Goal: Information Seeking & Learning: Understand process/instructions

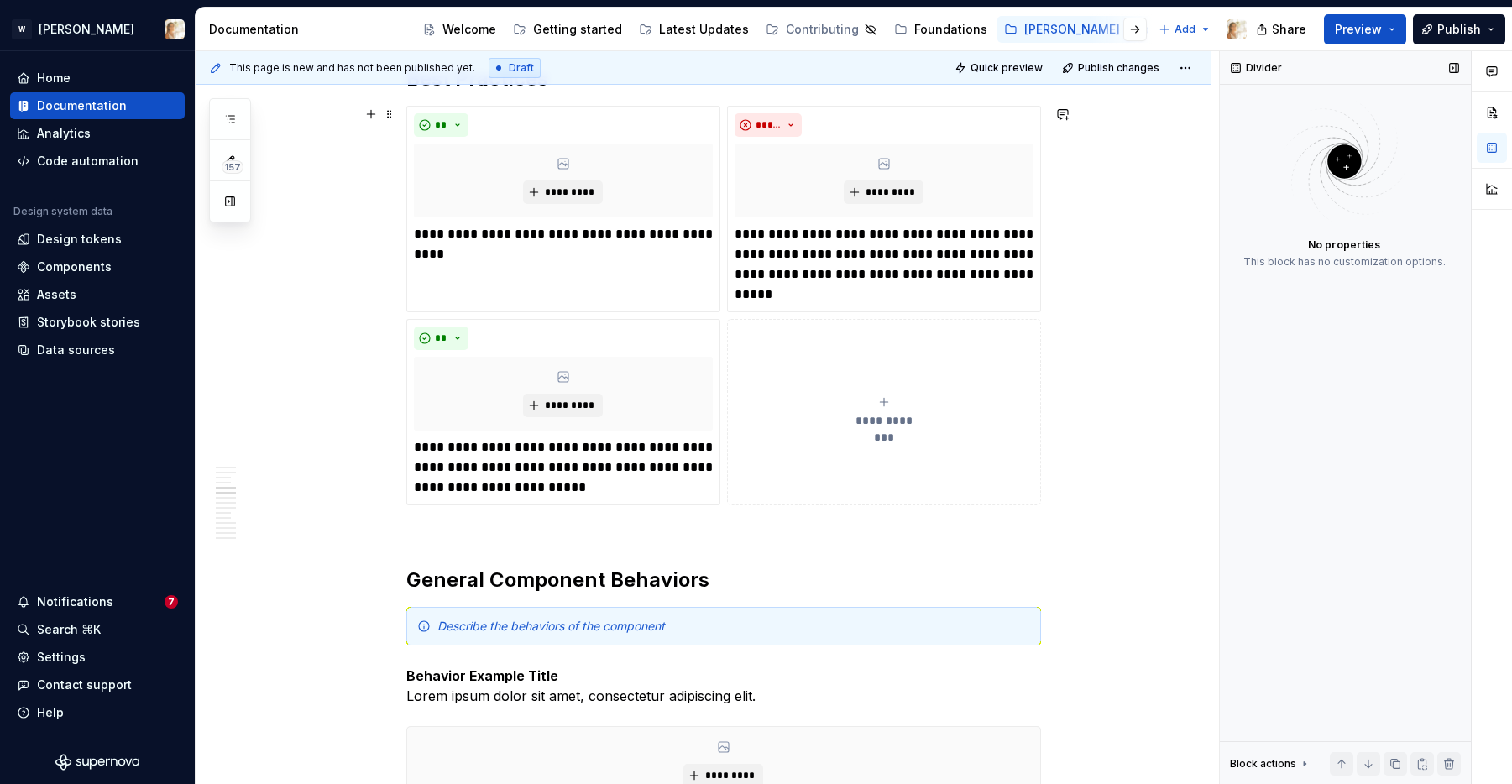
scroll to position [1968, 0]
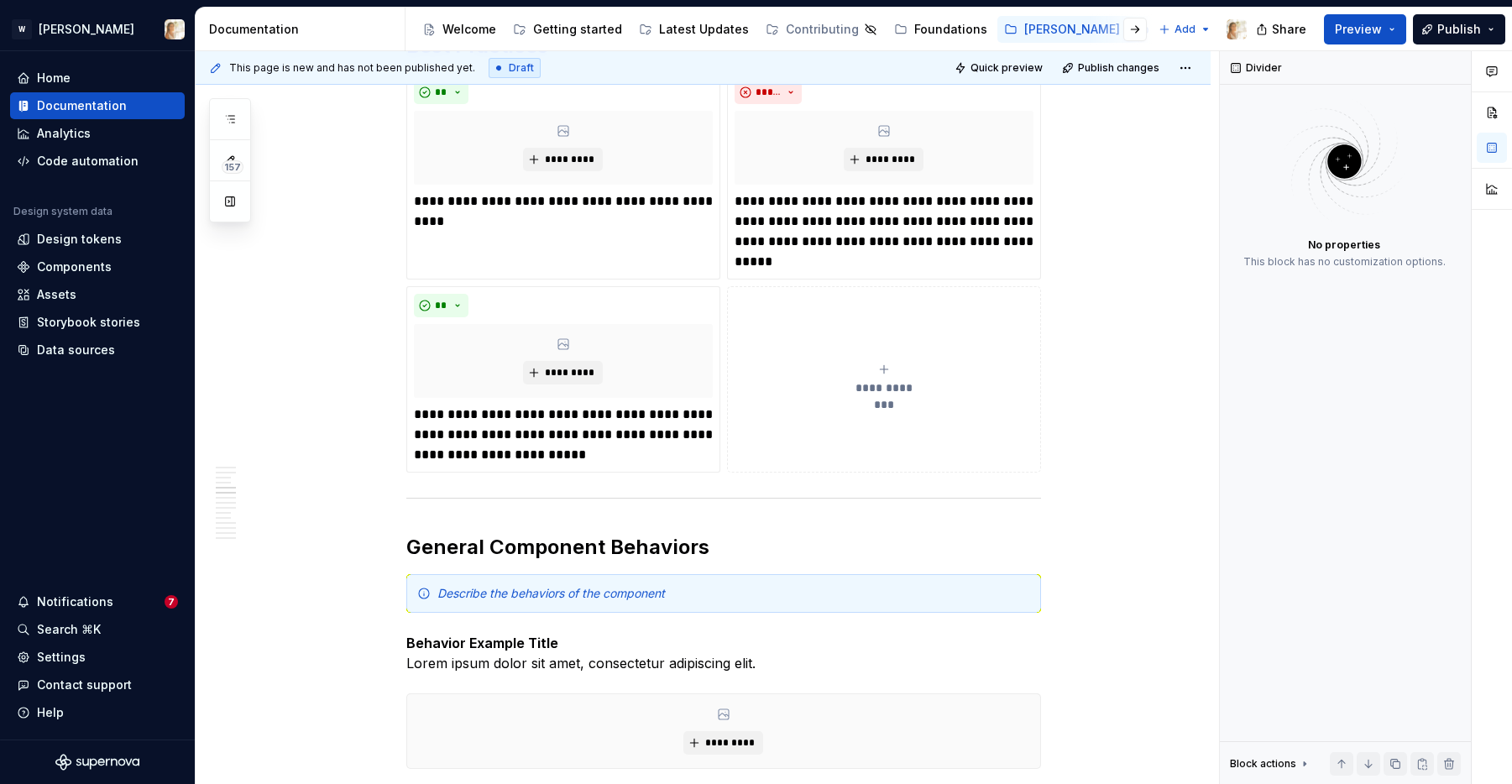
type textarea "*"
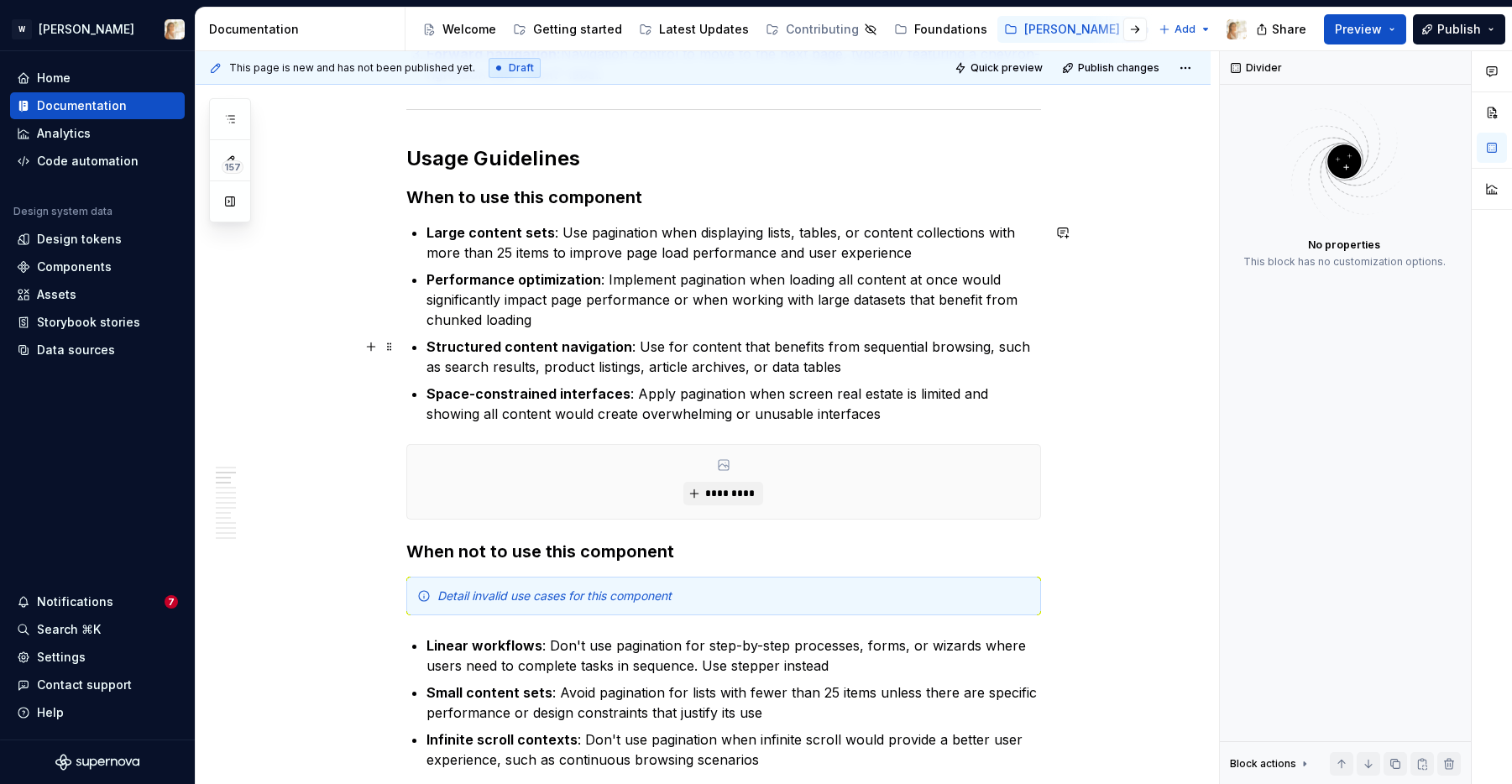
scroll to position [1063, 0]
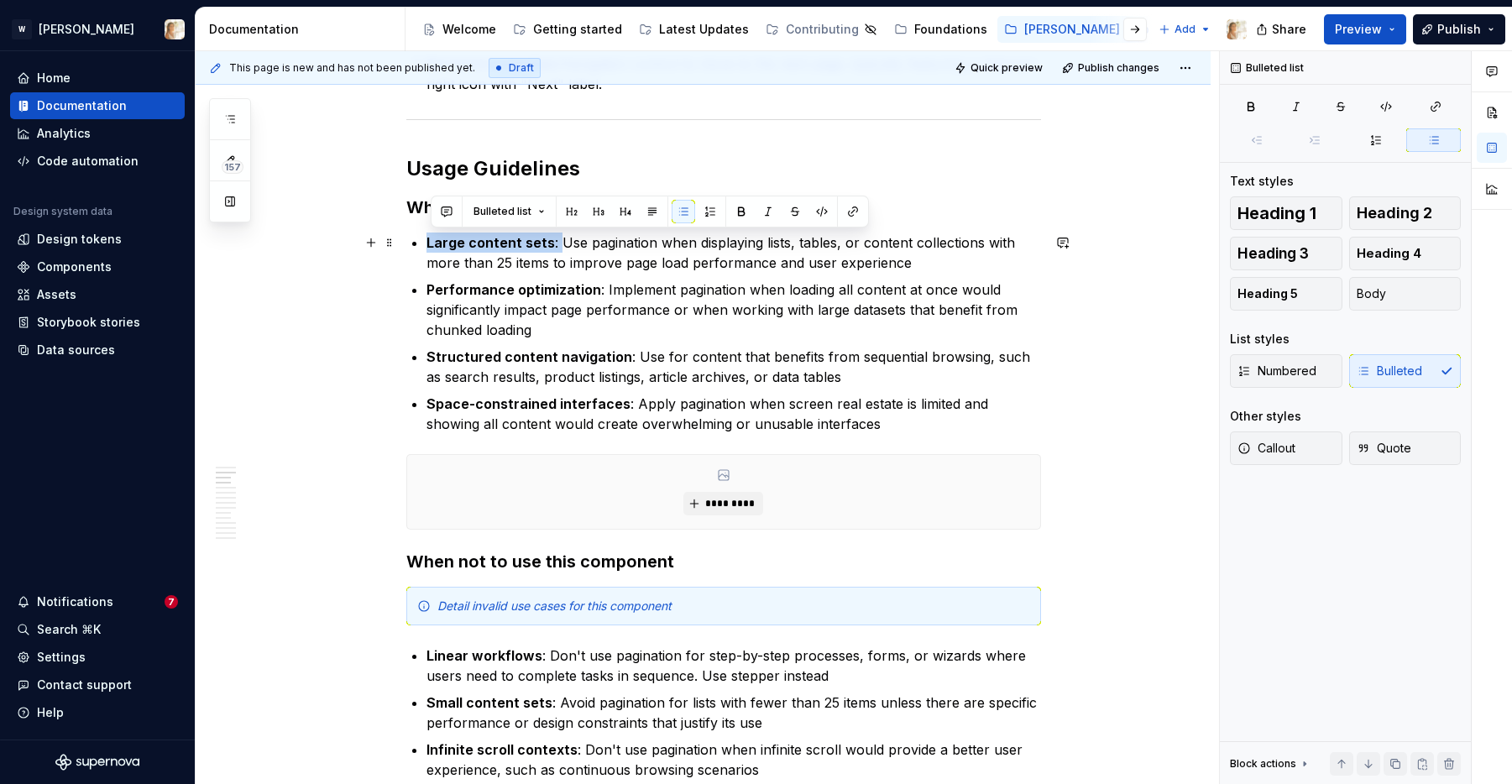
drag, startPoint x: 559, startPoint y: 241, endPoint x: 429, endPoint y: 245, distance: 130.1
click at [429, 245] on p "Large content sets : Use pagination when displaying lists, tables, or content c…" at bounding box center [733, 252] width 614 height 40
click at [704, 247] on p "Large content sets : Use pagination when displaying lists, tables, or content c…" at bounding box center [733, 252] width 614 height 40
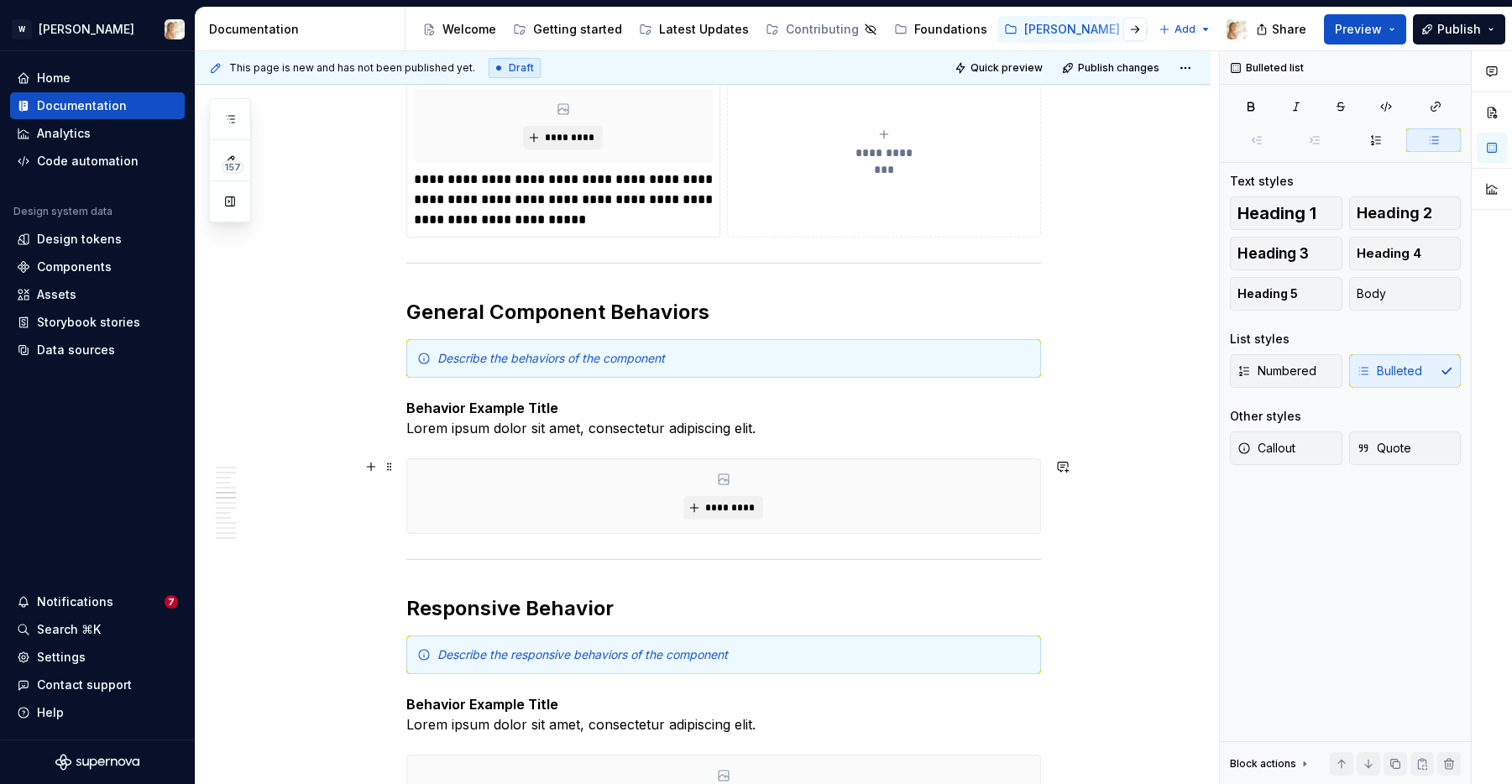
scroll to position [2184, 0]
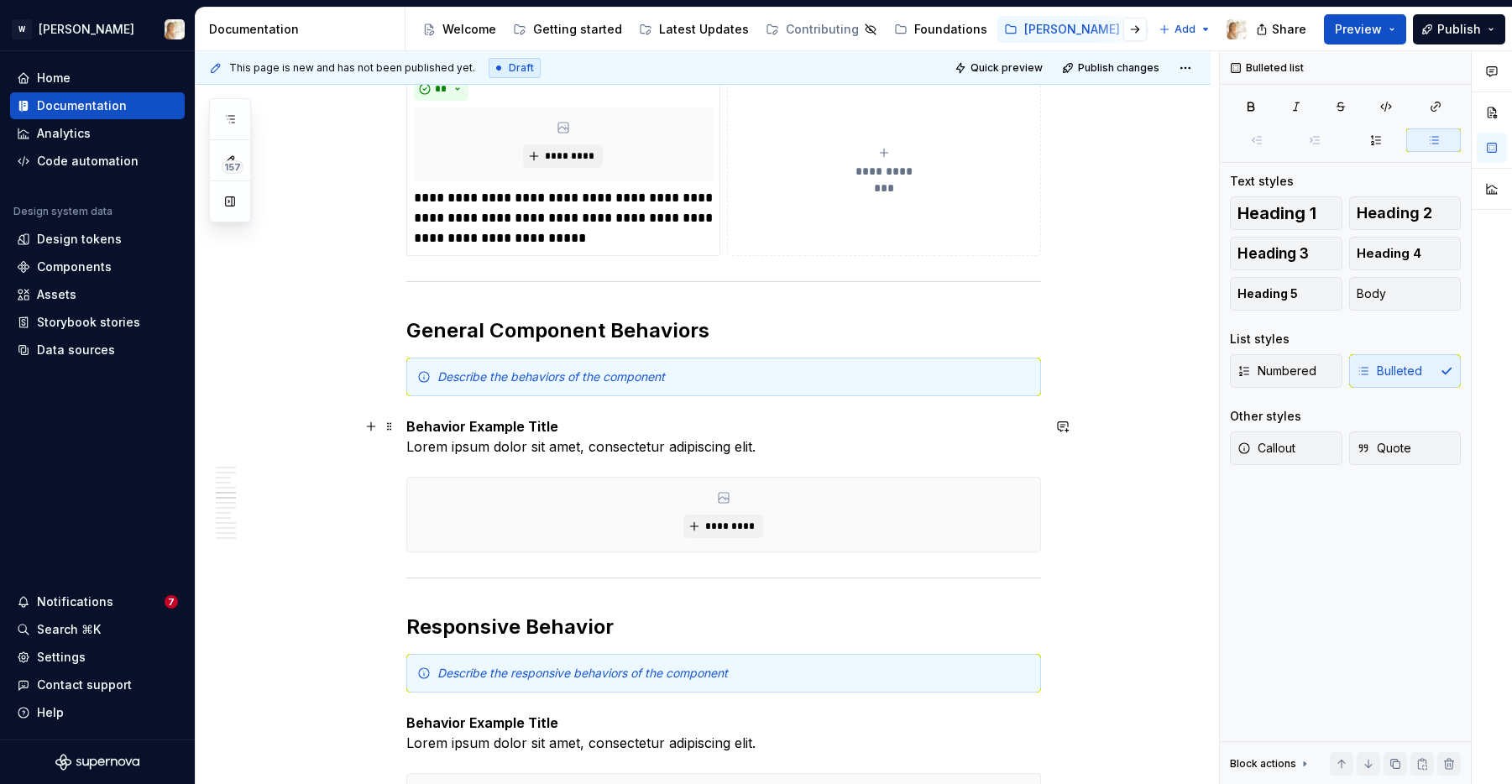
click at [504, 426] on strong "Behavior Example Title" at bounding box center [482, 426] width 152 height 17
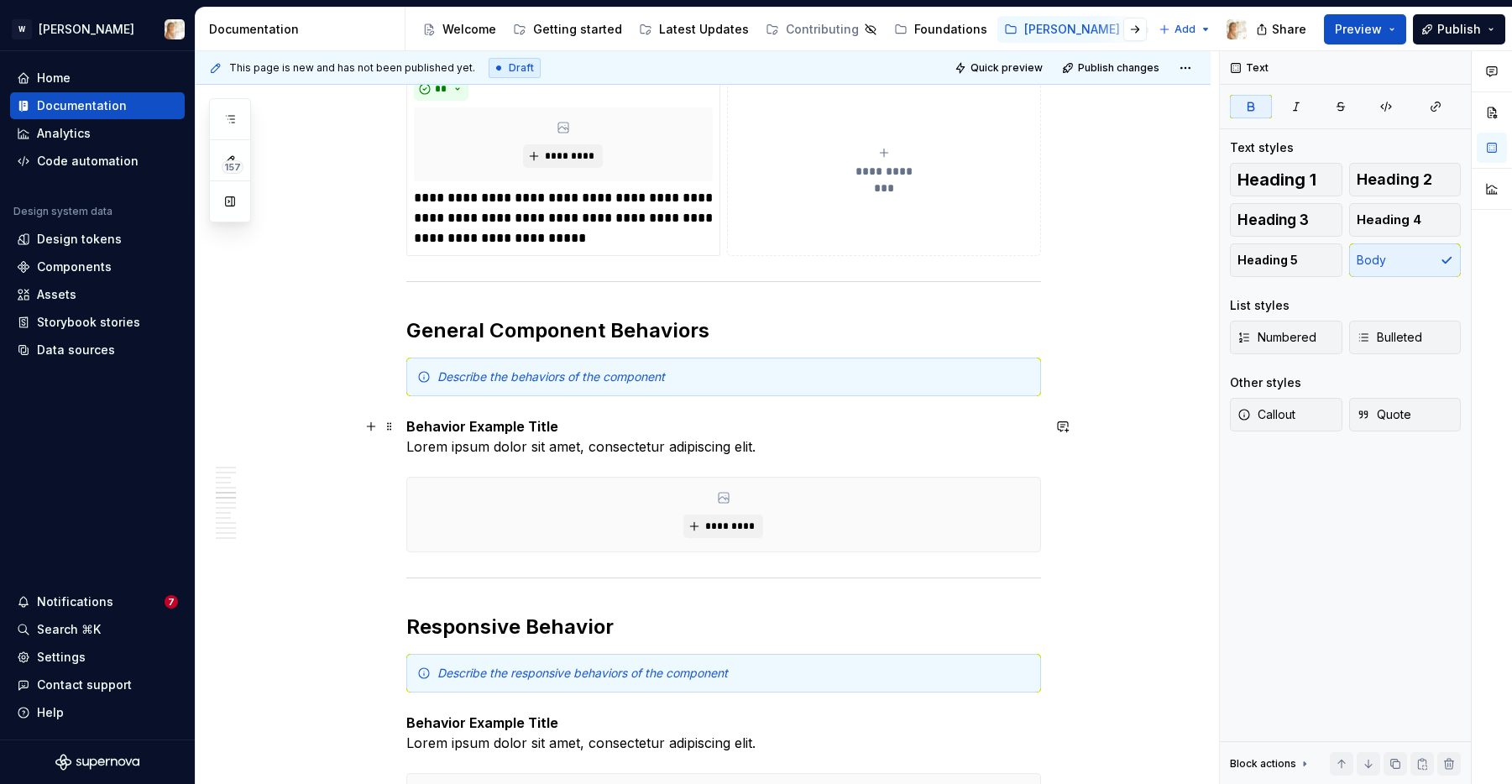
click at [413, 427] on strong "Behavior Example Title" at bounding box center [482, 426] width 152 height 17
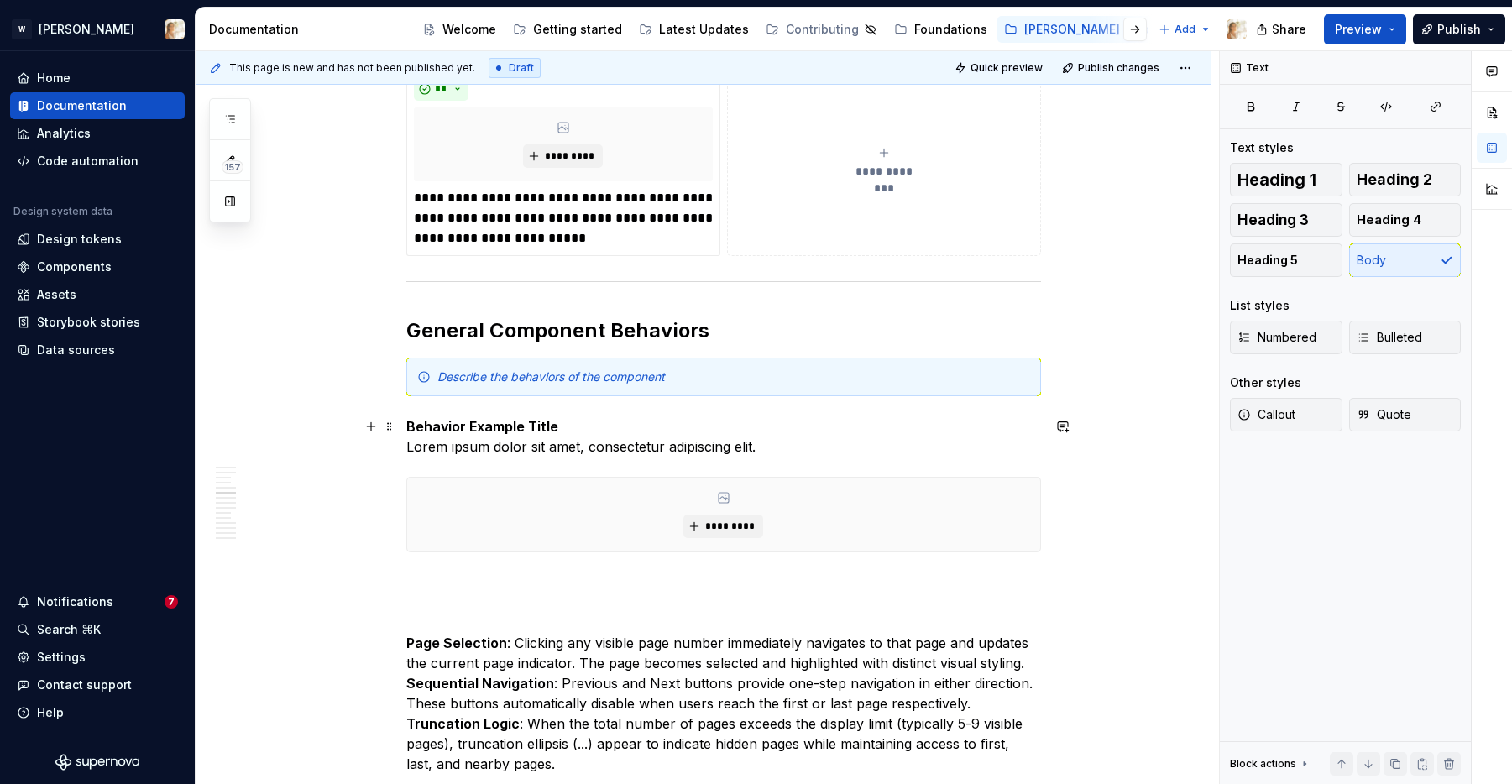
click at [409, 448] on p "Behavior Example Title Lorem ipsum dolor sit amet, consectetur adipiscing elit." at bounding box center [723, 436] width 634 height 40
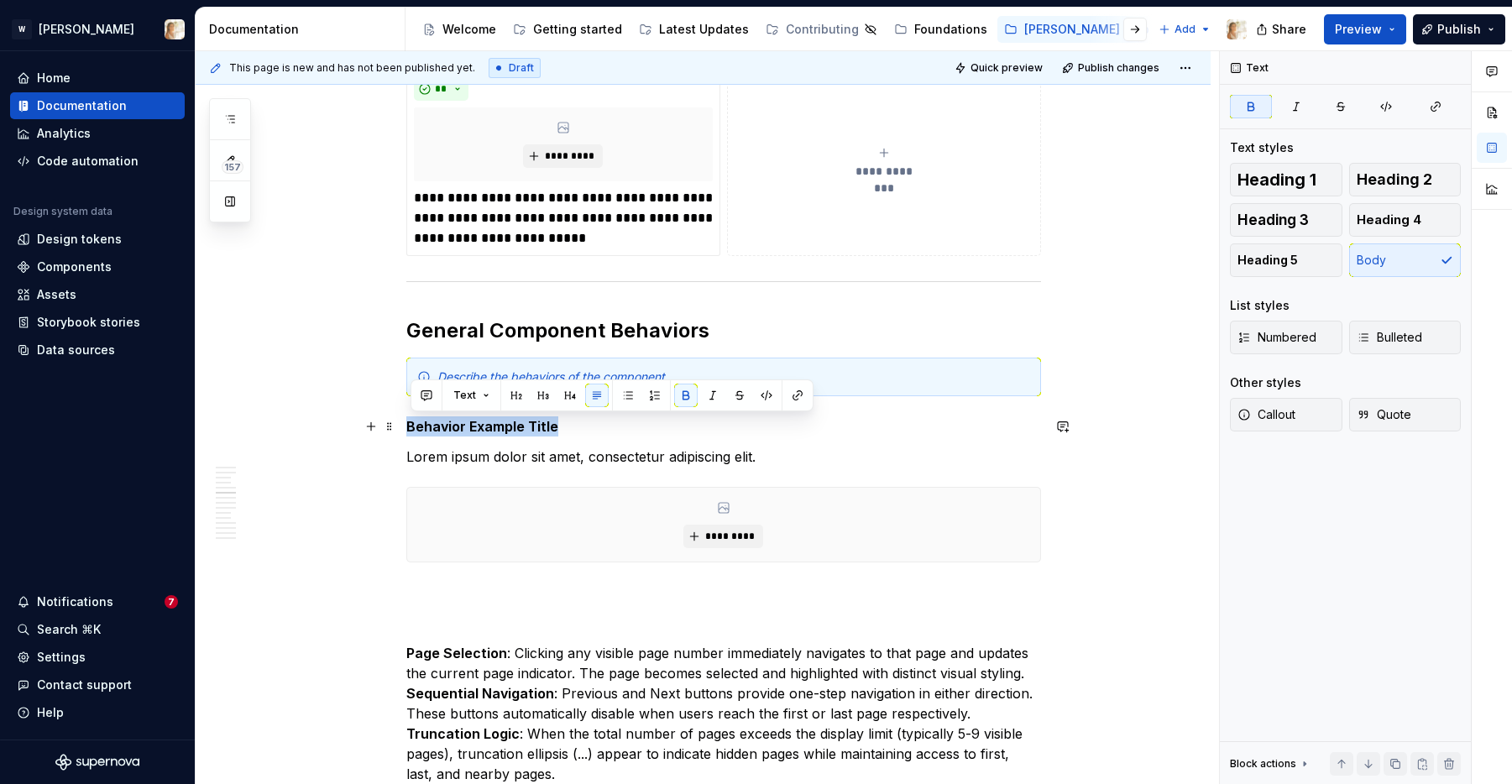
drag, startPoint x: 557, startPoint y: 428, endPoint x: 409, endPoint y: 428, distance: 148.0
click at [409, 428] on strong "Behavior Example Title" at bounding box center [482, 426] width 152 height 17
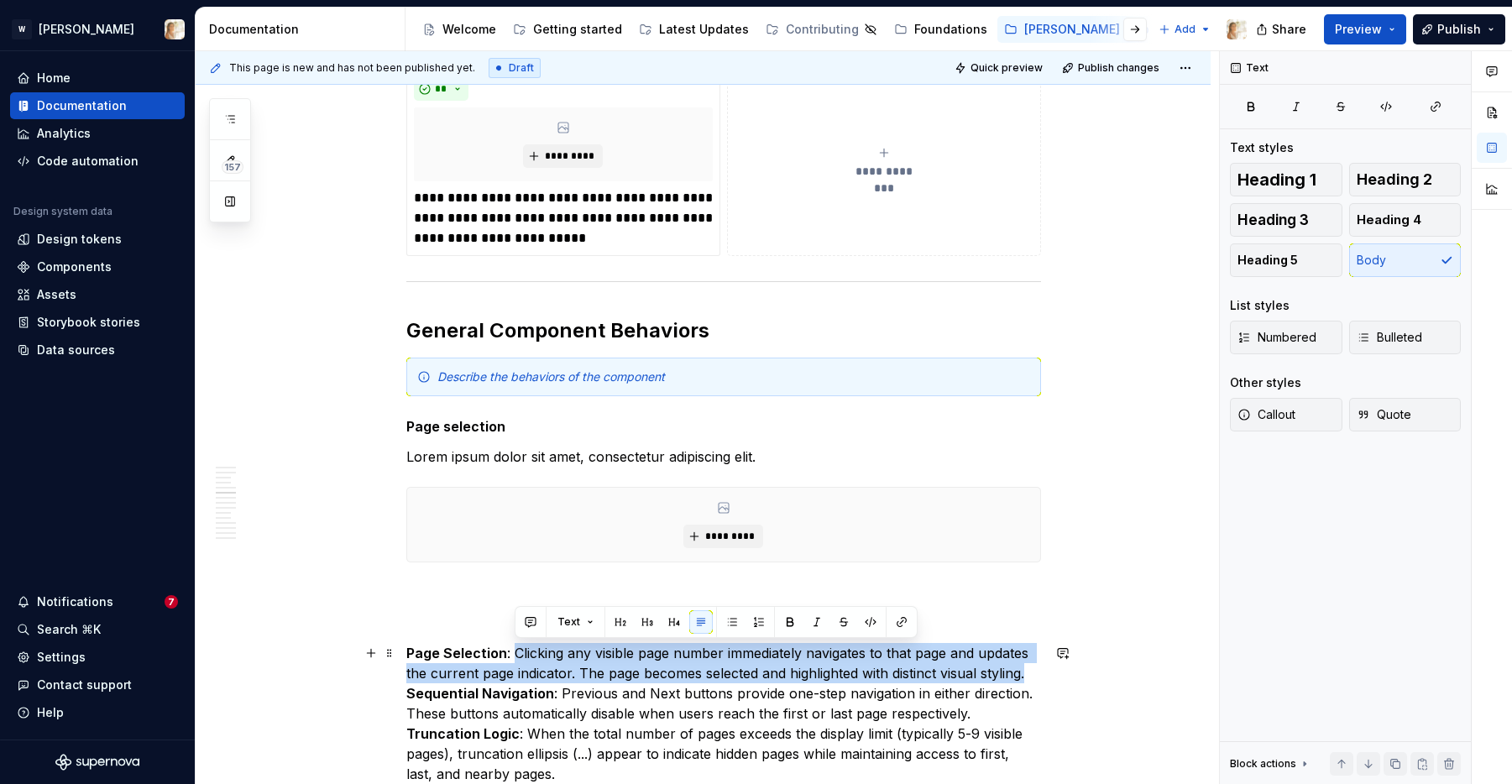
drag, startPoint x: 516, startPoint y: 654, endPoint x: 1034, endPoint y: 672, distance: 518.3
click at [1034, 648] on p "Page Selection : Clicking any visible page number immediately navigates to that…" at bounding box center [723, 713] width 634 height 141
copy p "Clicking any visible page number immediately navigates to that page and updates…"
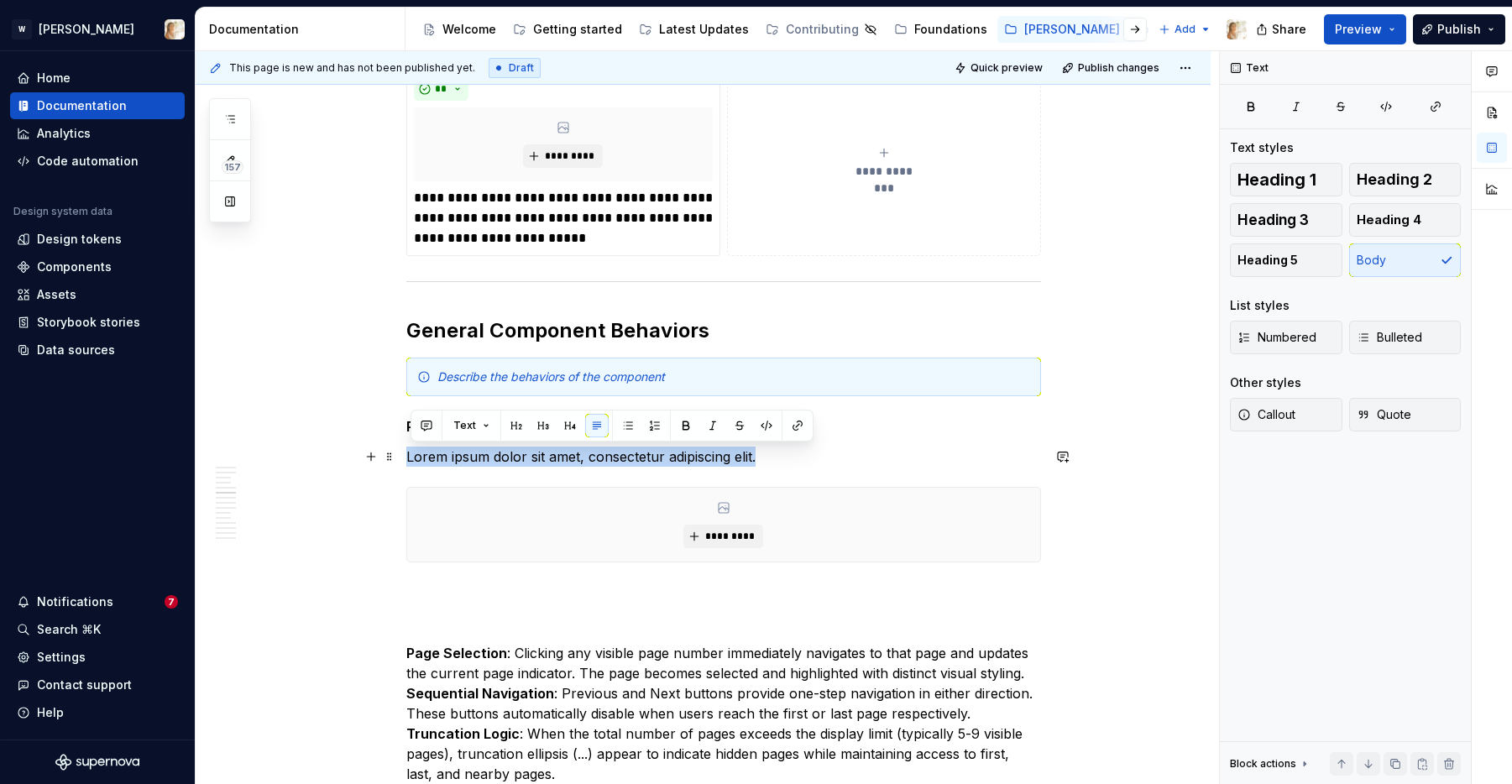
drag, startPoint x: 409, startPoint y: 455, endPoint x: 762, endPoint y: 457, distance: 353.0
click at [762, 457] on p "Lorem ipsum dolor sit amet, consectetur adipiscing elit." at bounding box center [723, 456] width 634 height 20
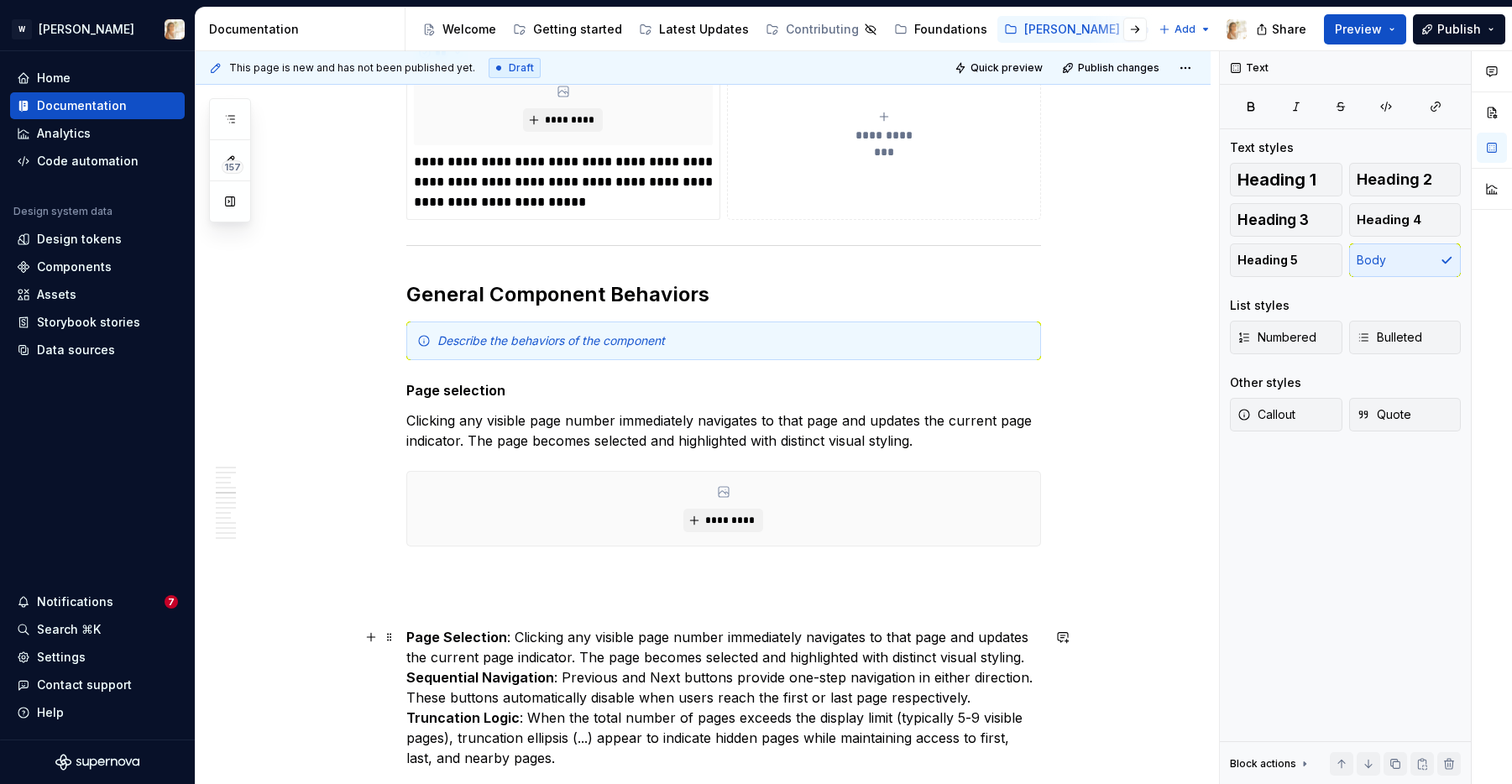
scroll to position [2226, 0]
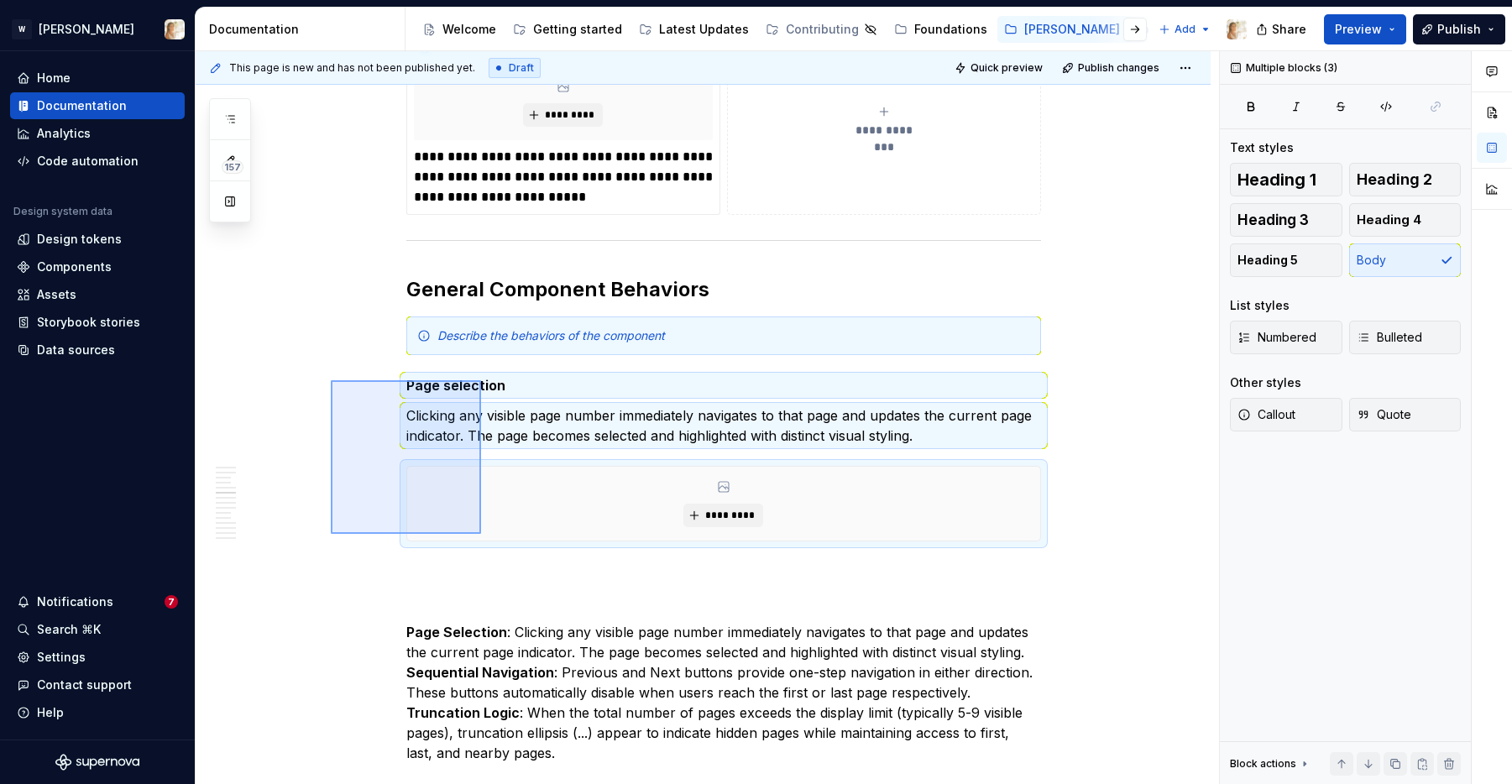
drag, startPoint x: 331, startPoint y: 380, endPoint x: 481, endPoint y: 534, distance: 215.0
click at [481, 534] on div "**********" at bounding box center [708, 417] width 1024 height 734
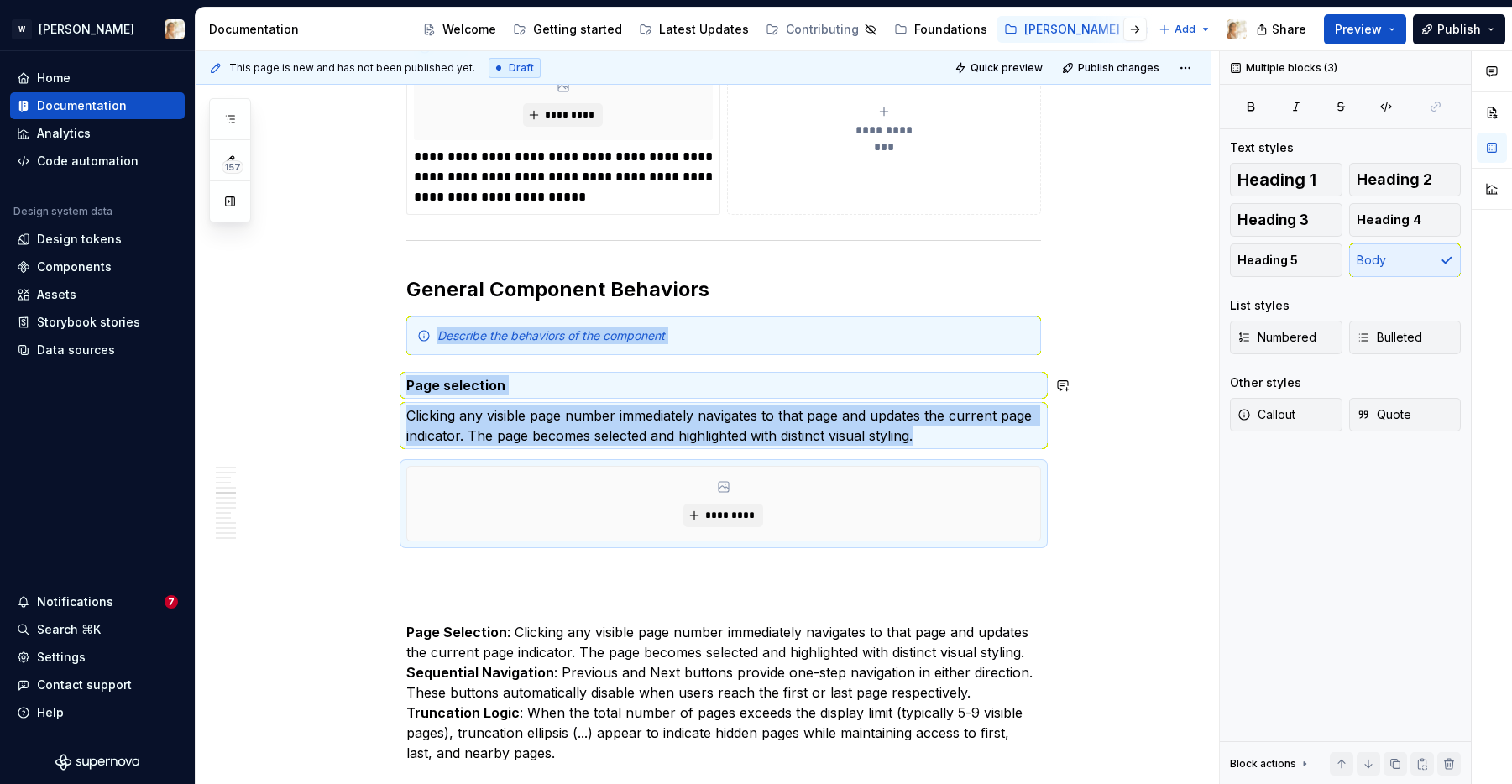
copy div "Describe the behaviors of the component Page selection Clicking any visible pag…"
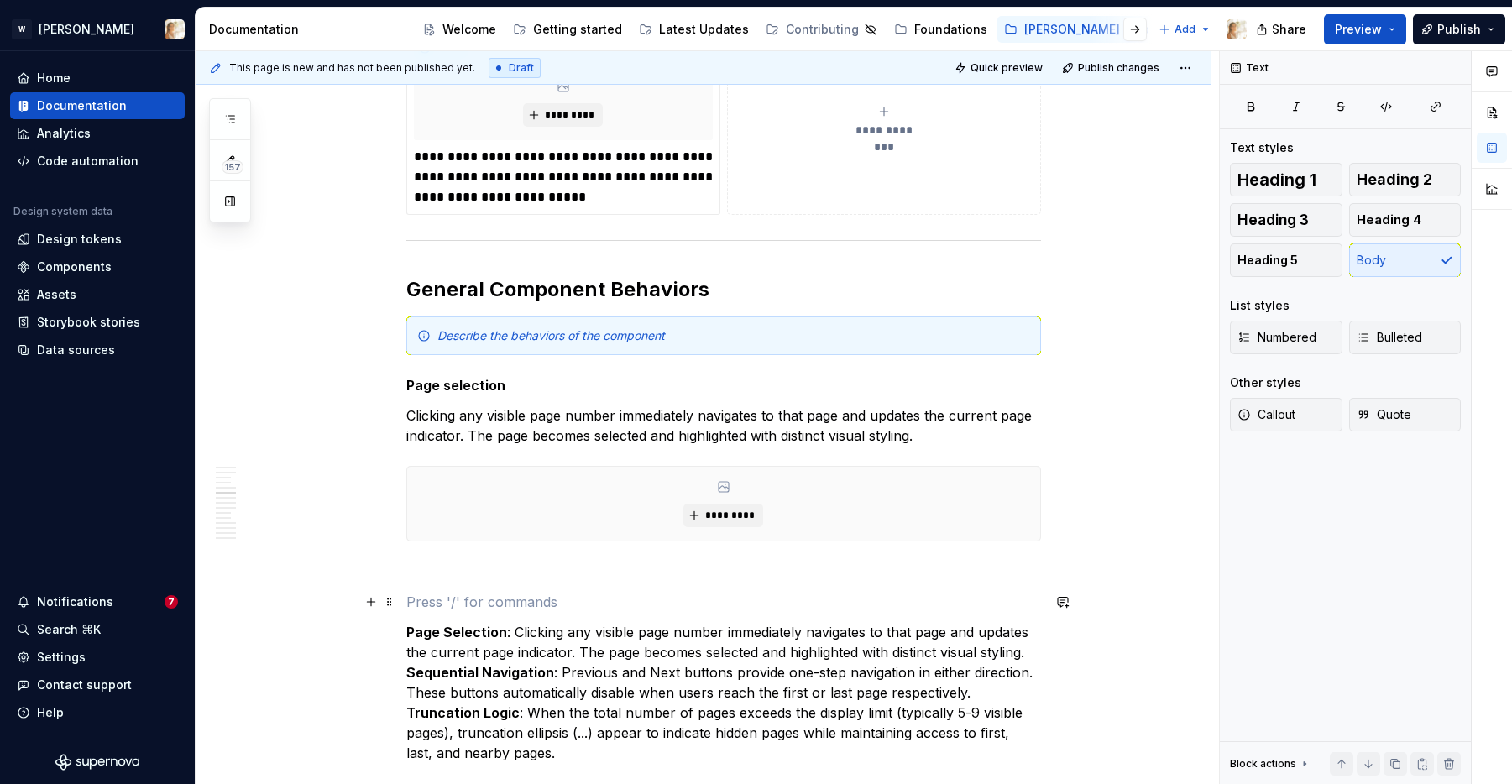
click at [447, 599] on p at bounding box center [723, 602] width 634 height 20
click at [447, 564] on p at bounding box center [723, 572] width 634 height 20
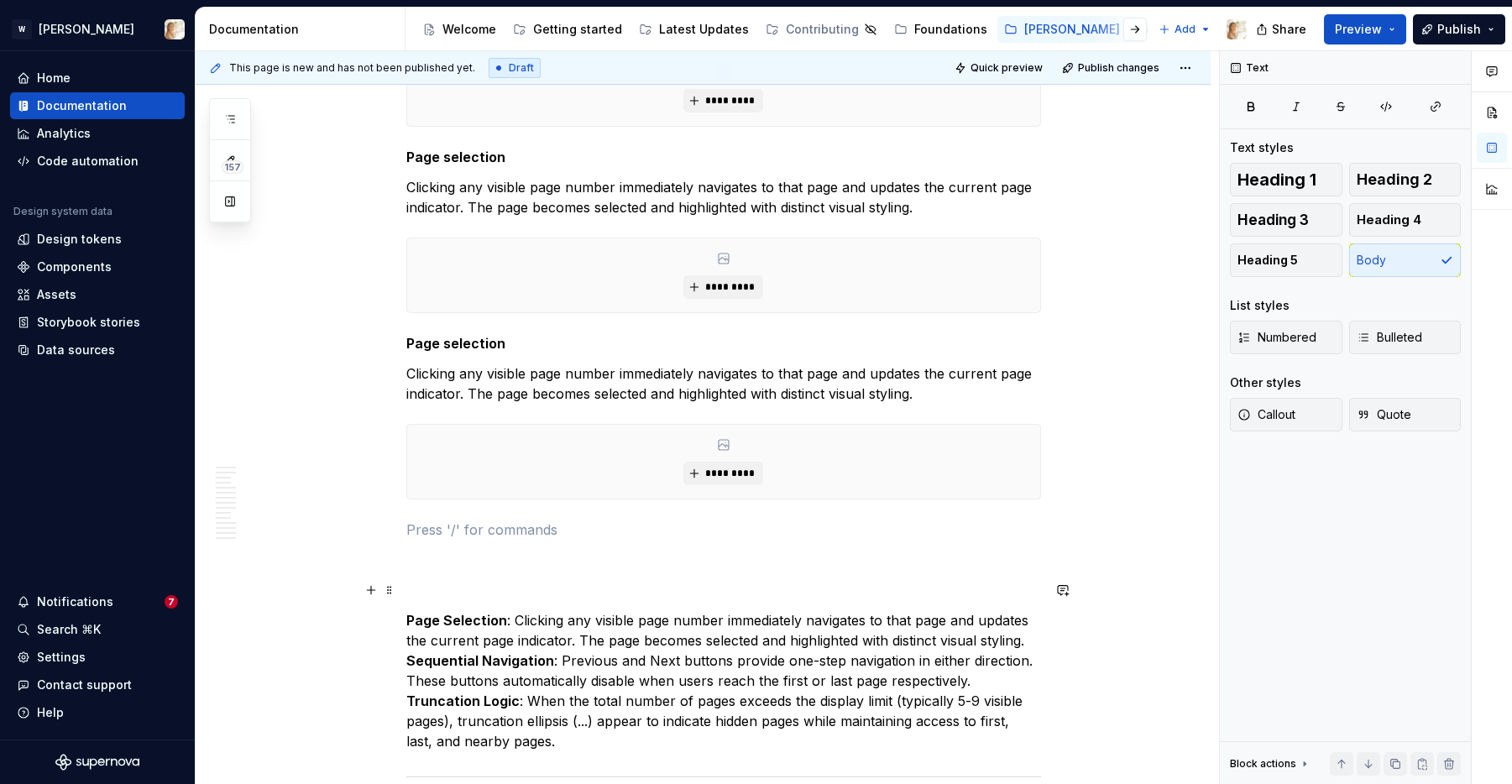
scroll to position [2648, 0]
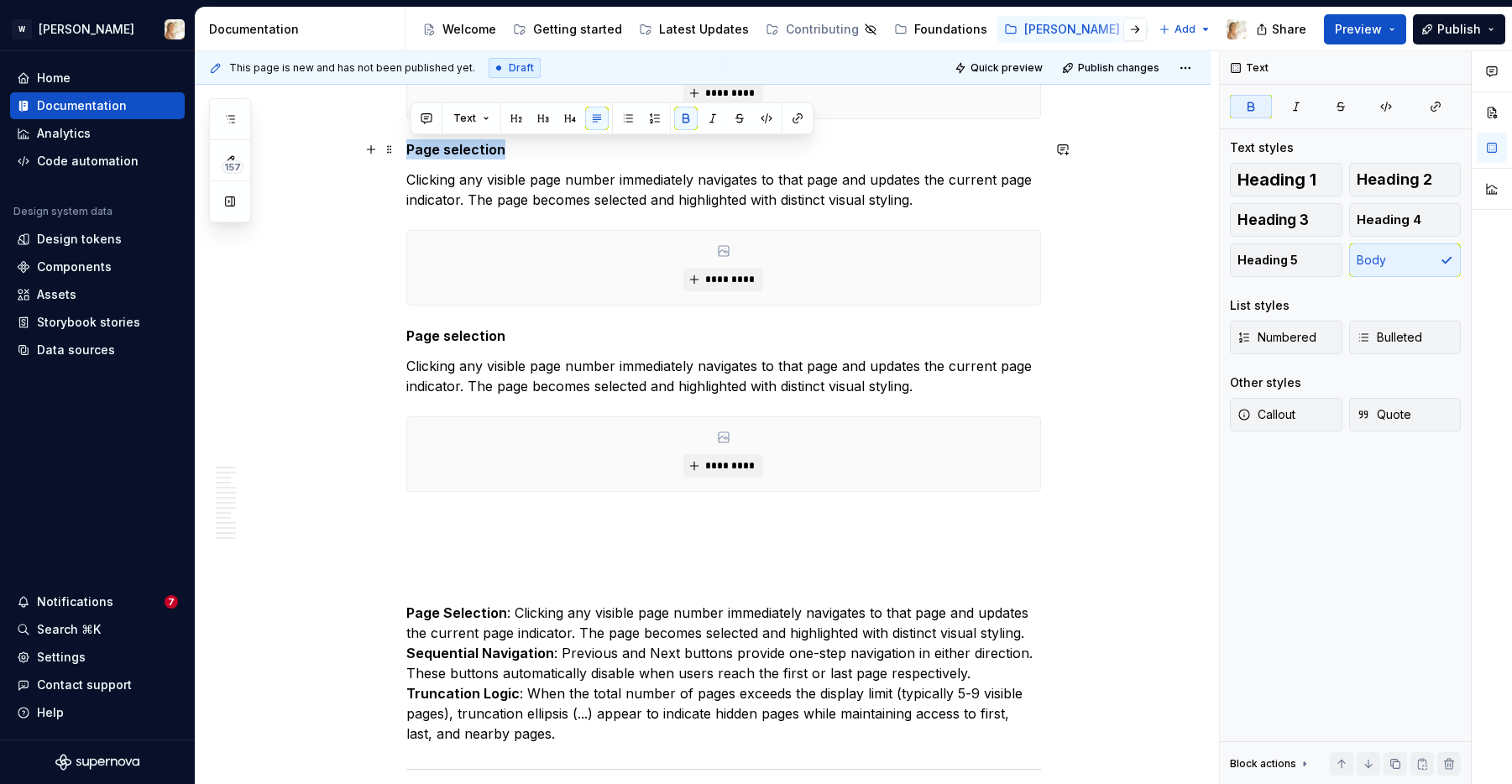
drag, startPoint x: 506, startPoint y: 146, endPoint x: 413, endPoint y: 150, distance: 93.1
click at [413, 150] on strong "Page selection" at bounding box center [456, 149] width 99 height 17
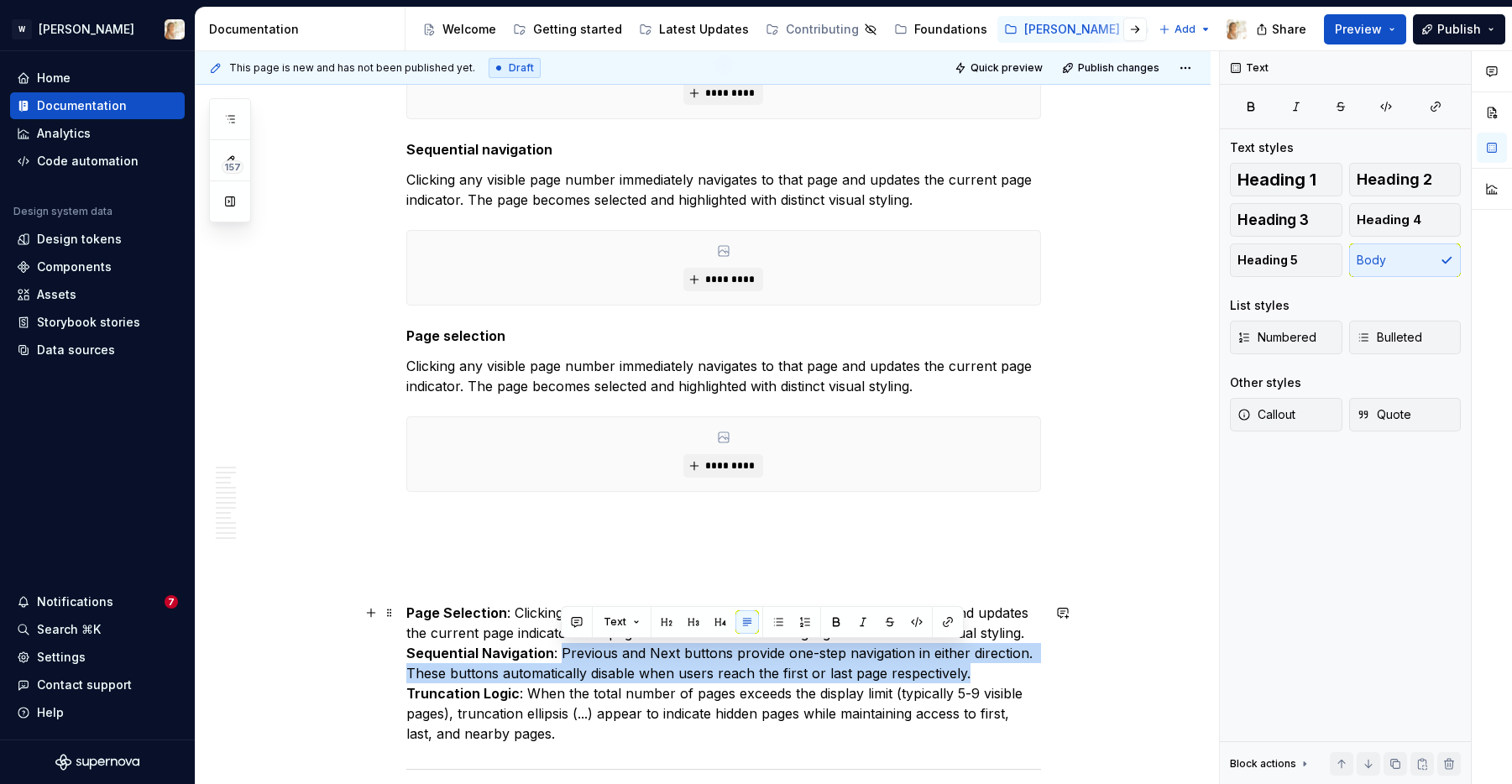
drag, startPoint x: 561, startPoint y: 652, endPoint x: 979, endPoint y: 681, distance: 419.0
click at [979, 648] on p "Page Selection : Clicking any visible page number immediately navigates to that…" at bounding box center [723, 672] width 634 height 141
copy p "Previous and Next buttons provide one-step navigation in either direction. Thes…"
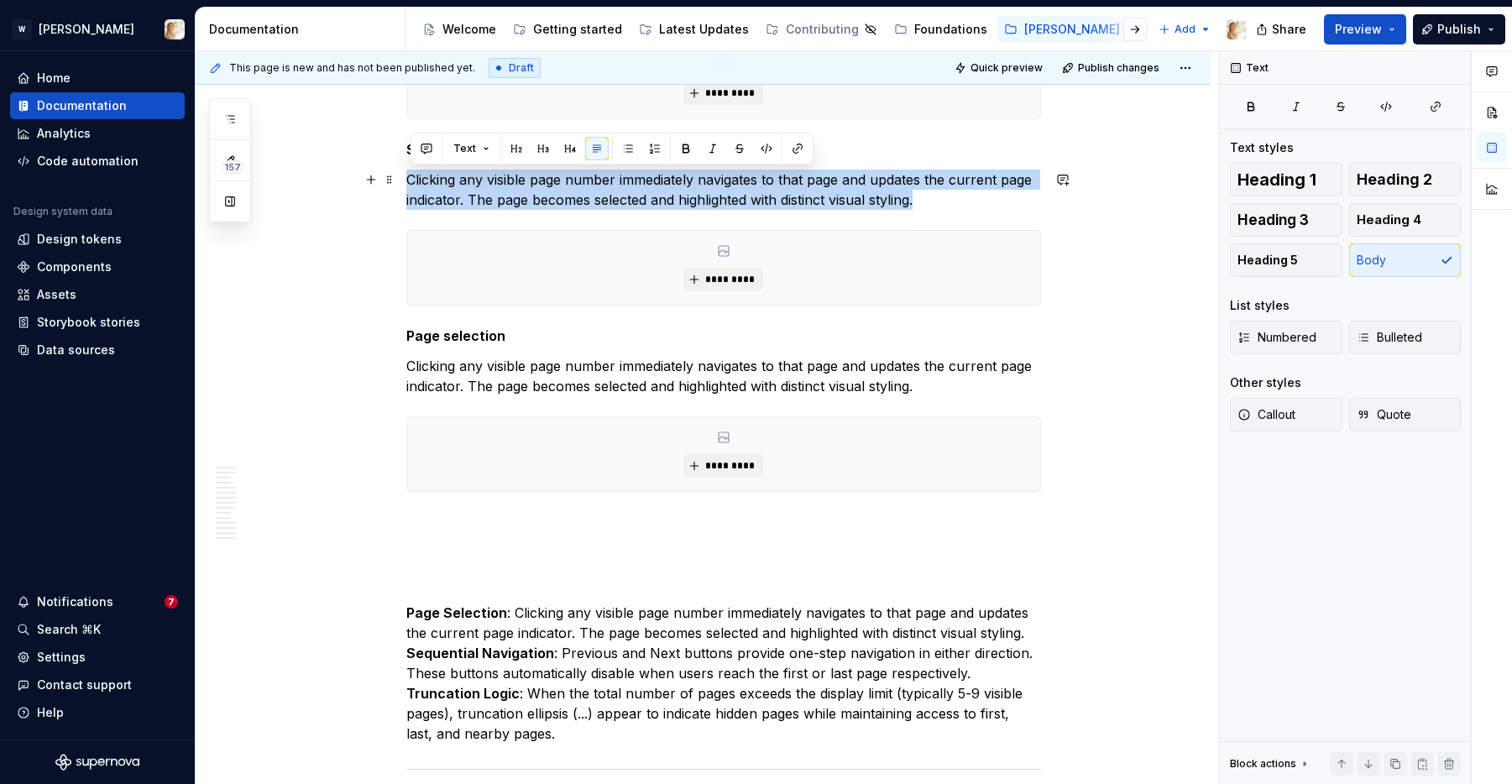
drag, startPoint x: 409, startPoint y: 180, endPoint x: 926, endPoint y: 206, distance: 517.7
click at [926, 206] on p "Clicking any visible page number immediately navigates to that page and updates…" at bounding box center [723, 190] width 634 height 40
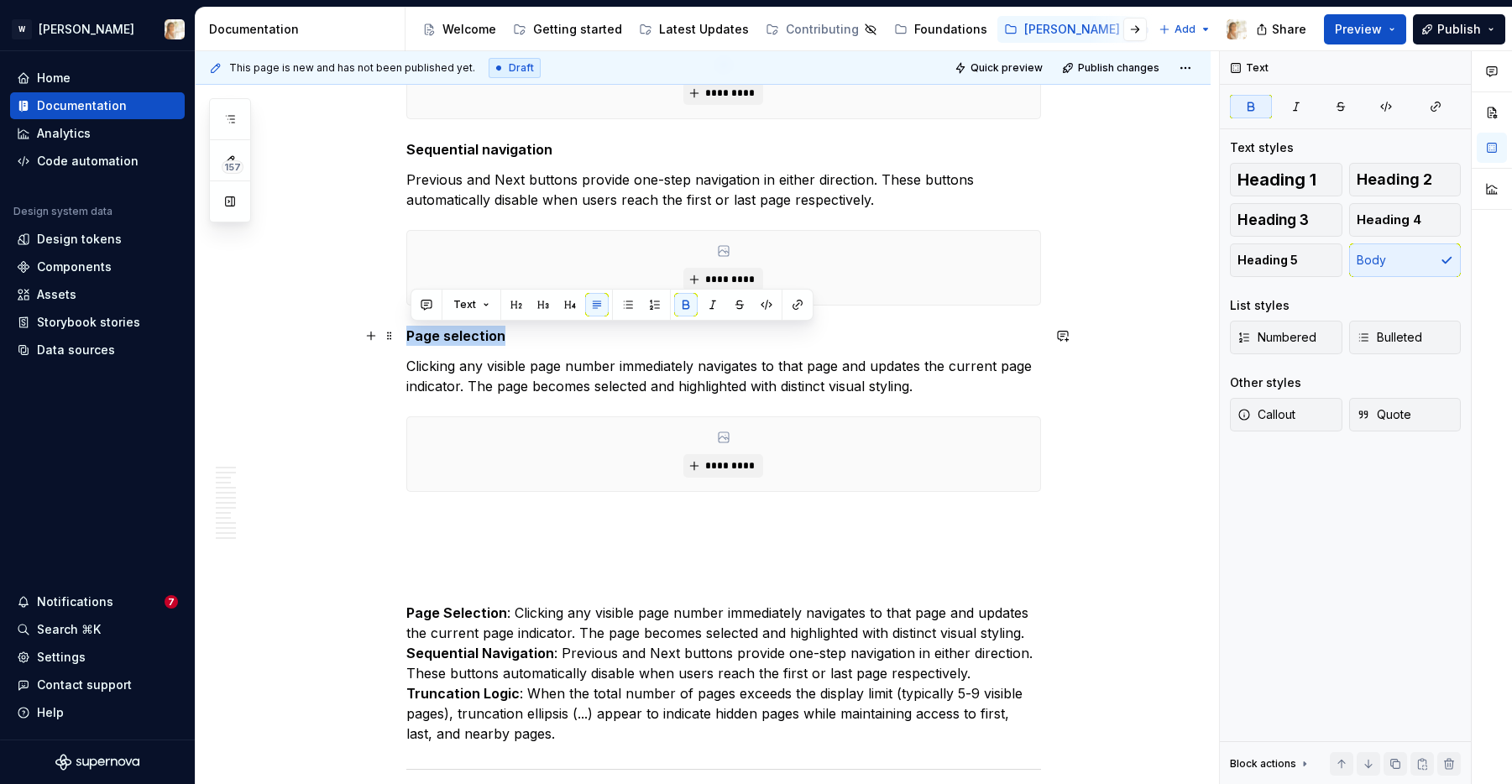
drag, startPoint x: 504, startPoint y: 338, endPoint x: 414, endPoint y: 335, distance: 90.0
click at [414, 335] on strong "Page selection" at bounding box center [456, 336] width 99 height 17
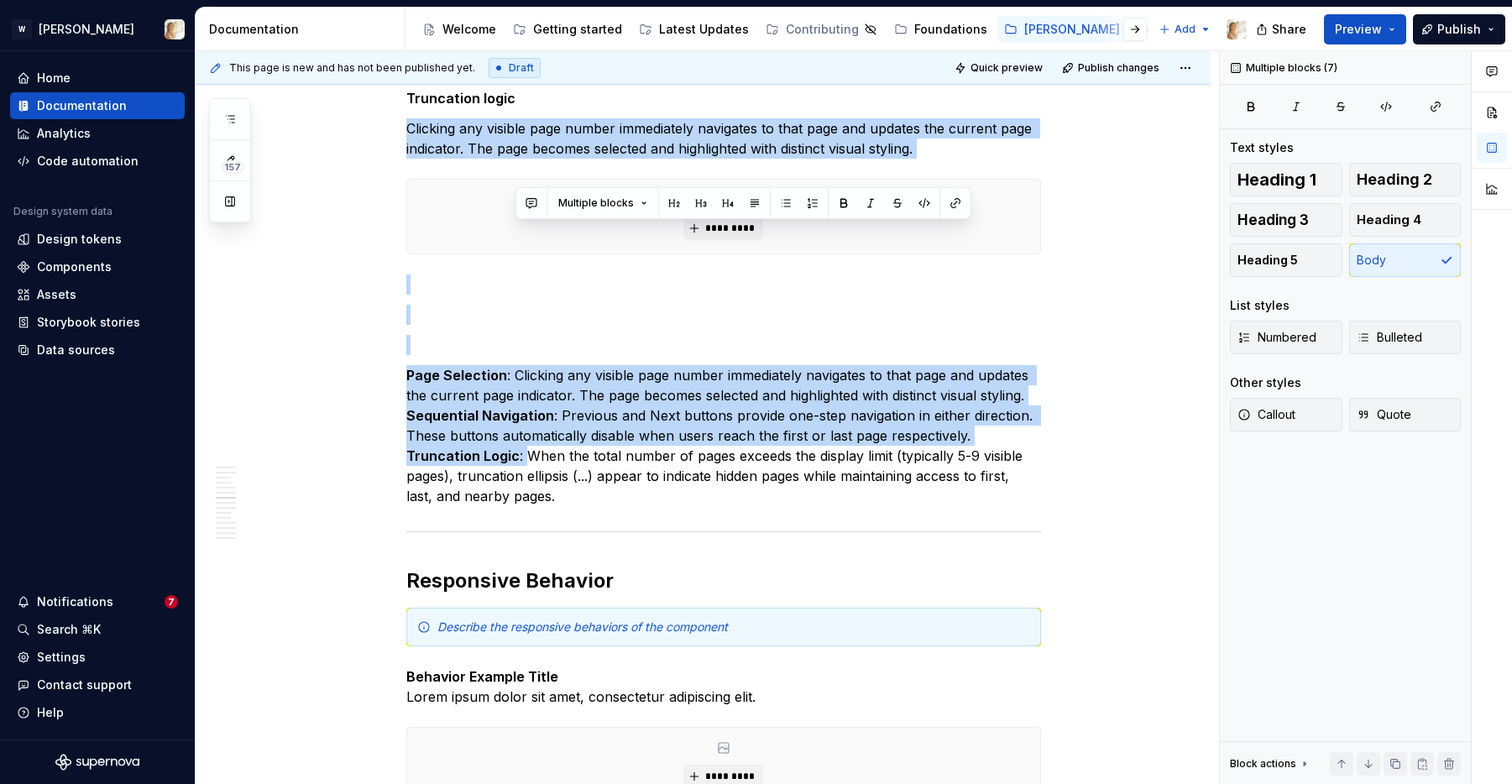
scroll to position [2749, 0]
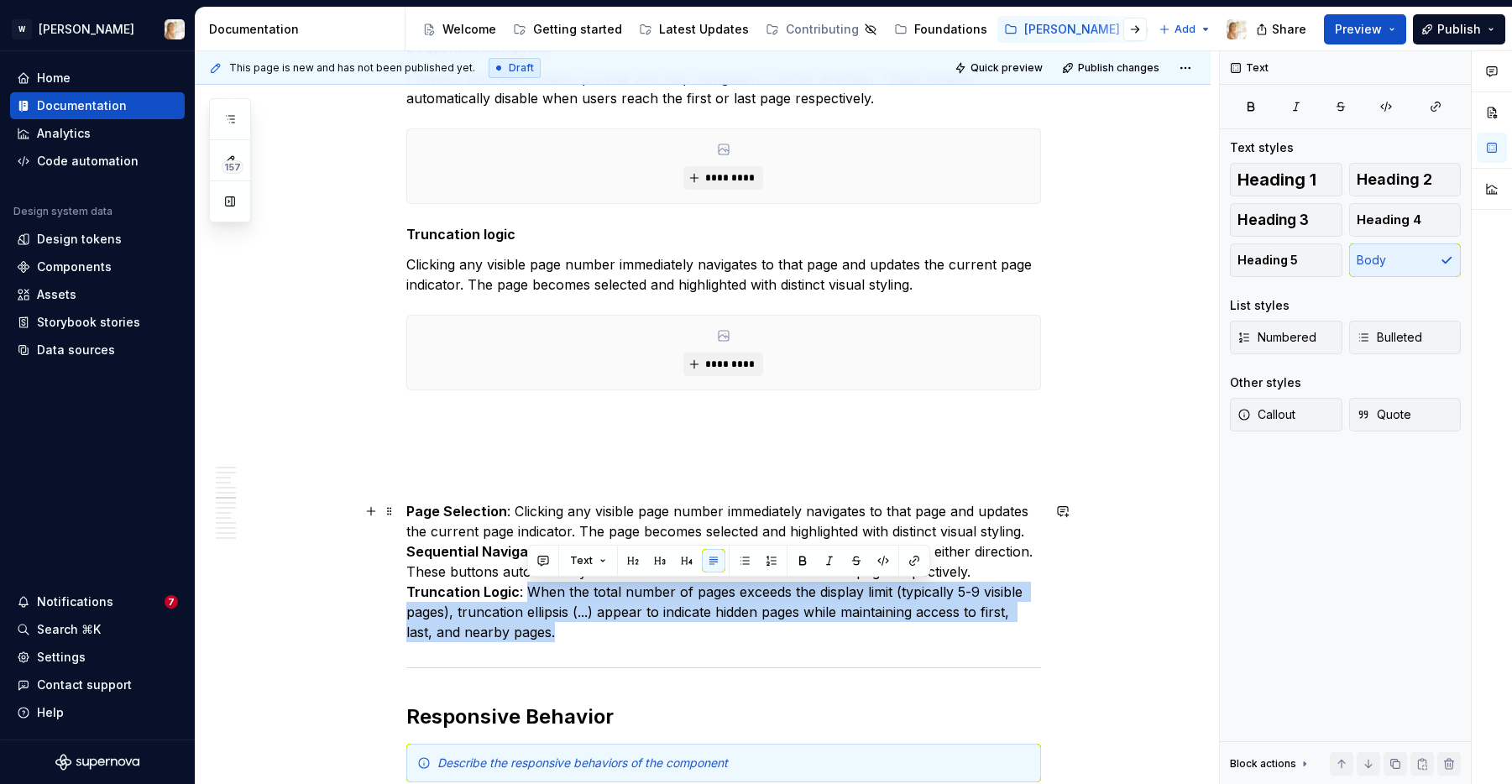
drag, startPoint x: 528, startPoint y: 695, endPoint x: 561, endPoint y: 632, distance: 71.1
click at [561, 632] on p "Page Selection : Clicking any visible page number immediately navigates to that…" at bounding box center [723, 571] width 634 height 141
copy p "When the total number of pages exceeds the display limit (typically 5-9 visible…"
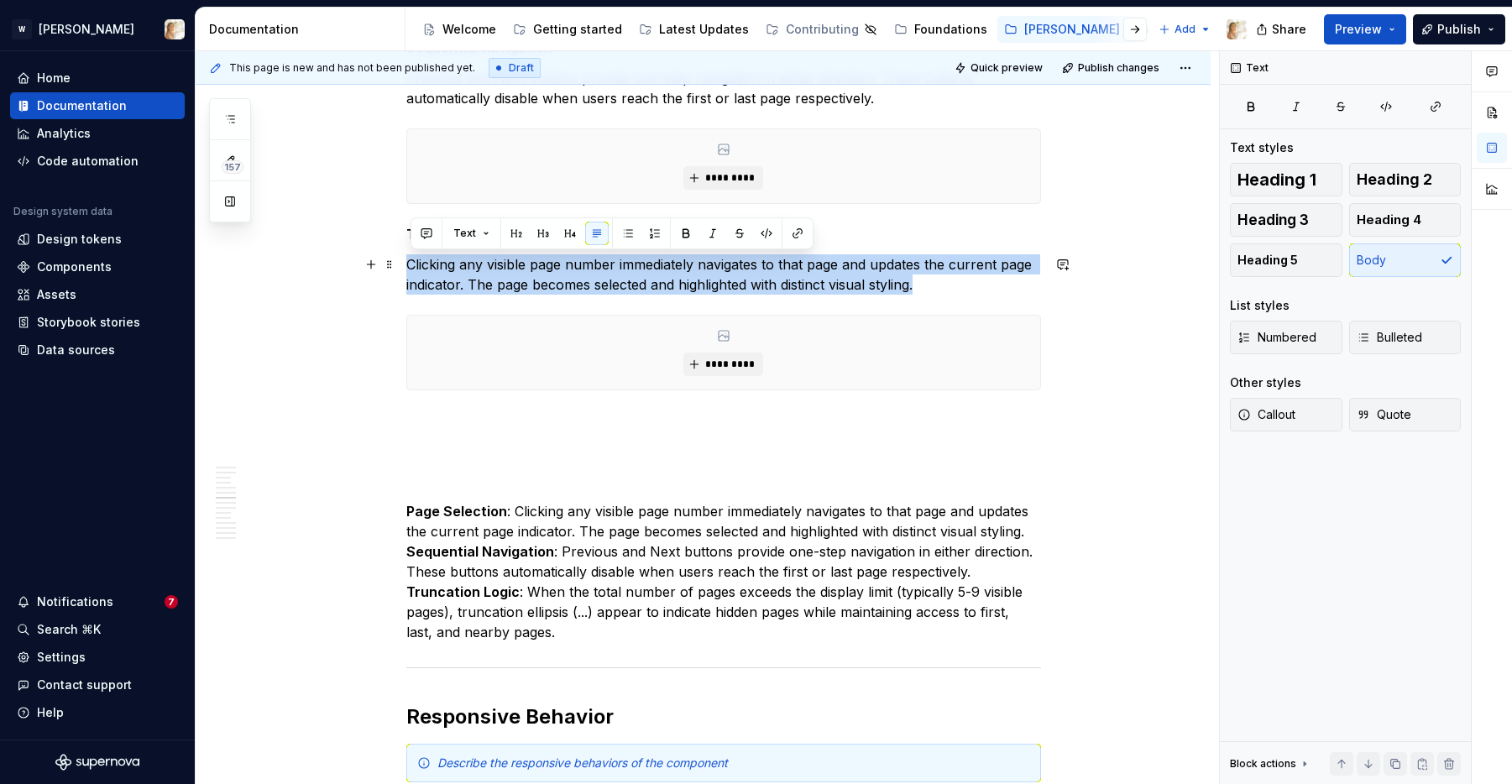
drag, startPoint x: 412, startPoint y: 264, endPoint x: 935, endPoint y: 288, distance: 523.6
click at [935, 288] on p "Clicking any visible page number immediately navigates to that page and updates…" at bounding box center [723, 274] width 634 height 40
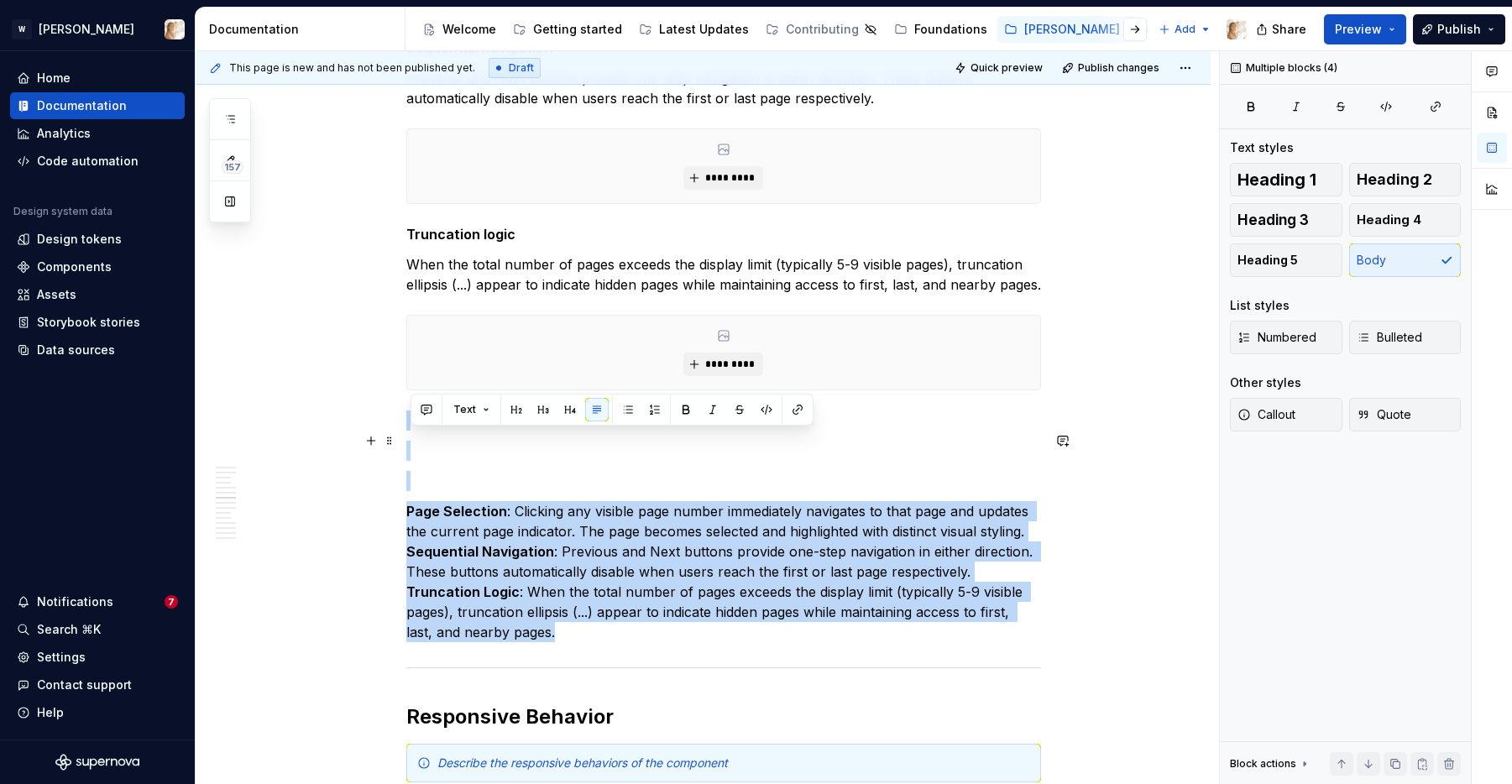
drag, startPoint x: 578, startPoint y: 659, endPoint x: 409, endPoint y: 443, distance: 274.3
click at [409, 443] on div "**********" at bounding box center [723, 90] width 634 height 4975
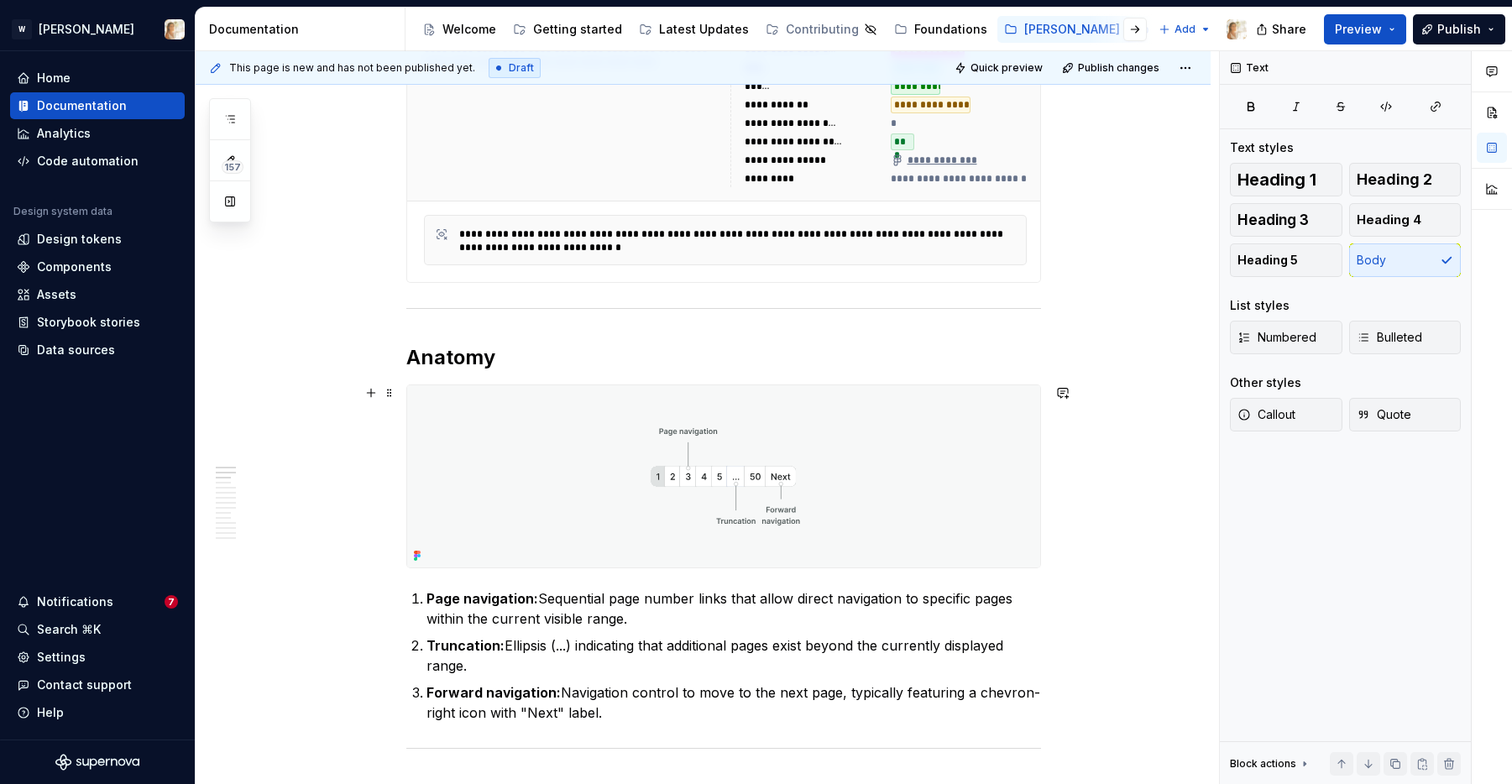
scroll to position [623, 0]
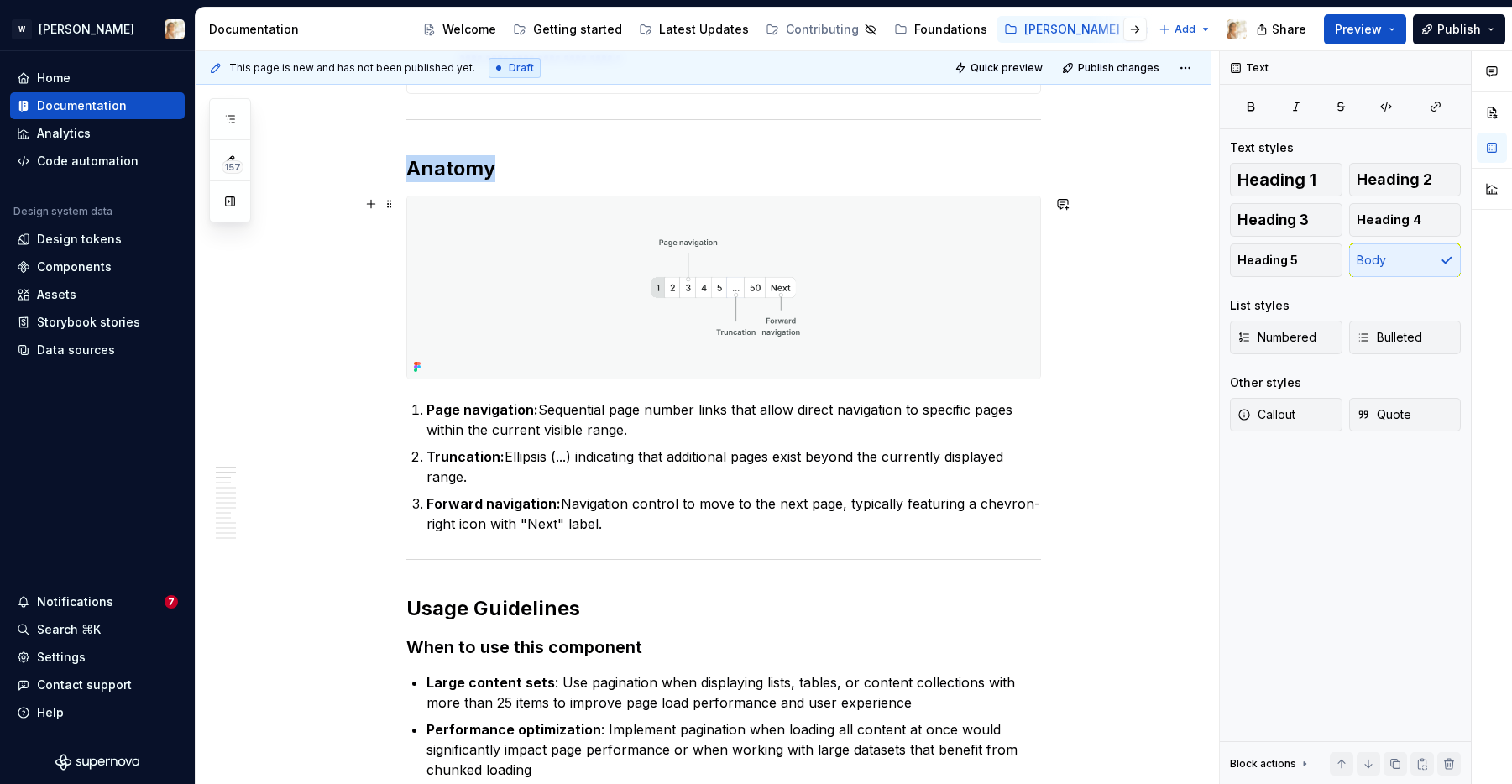
click at [698, 266] on img at bounding box center [724, 287] width 633 height 182
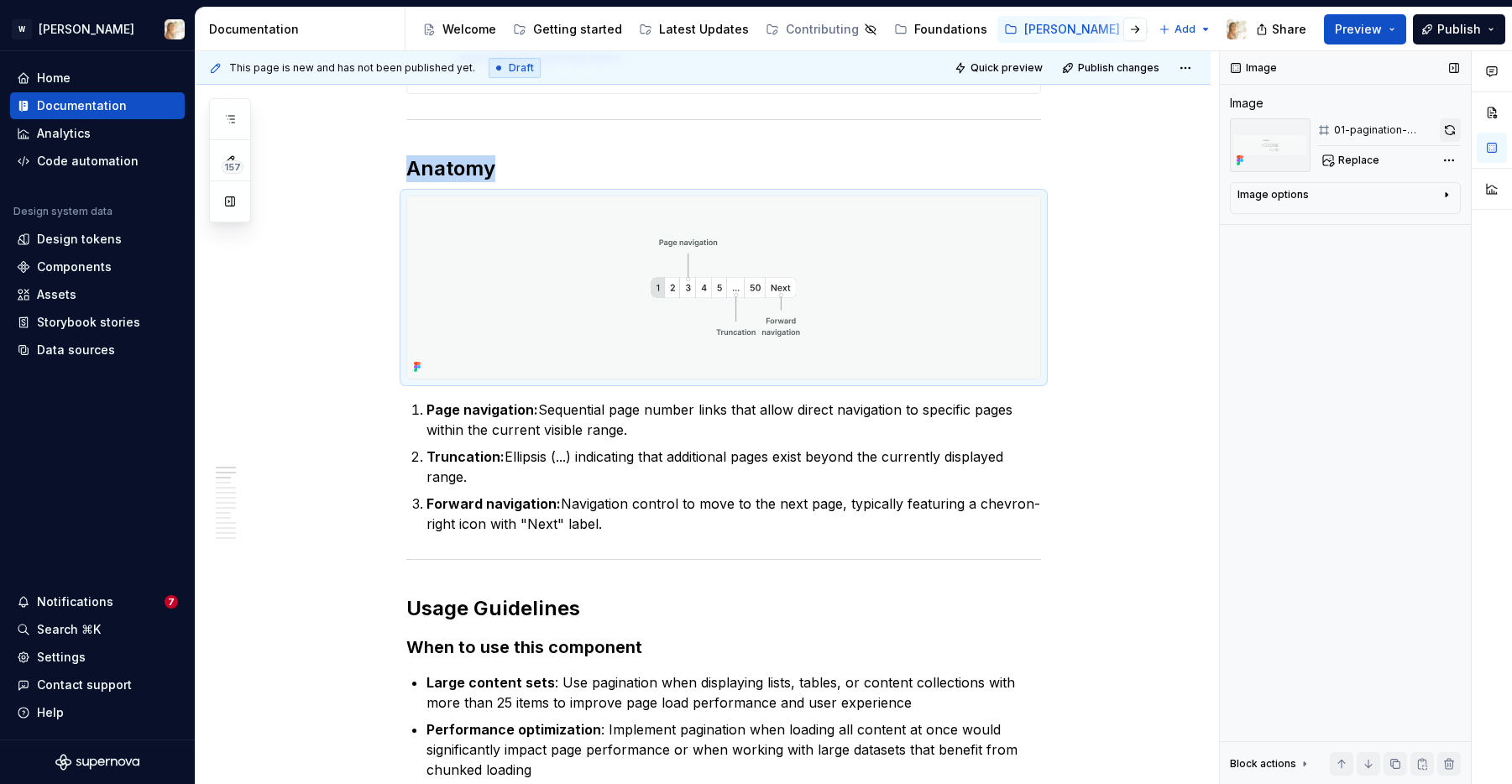
click at [1269, 131] on button "button" at bounding box center [1450, 130] width 21 height 24
click at [429, 410] on strong "Page navigation:" at bounding box center [482, 409] width 112 height 17
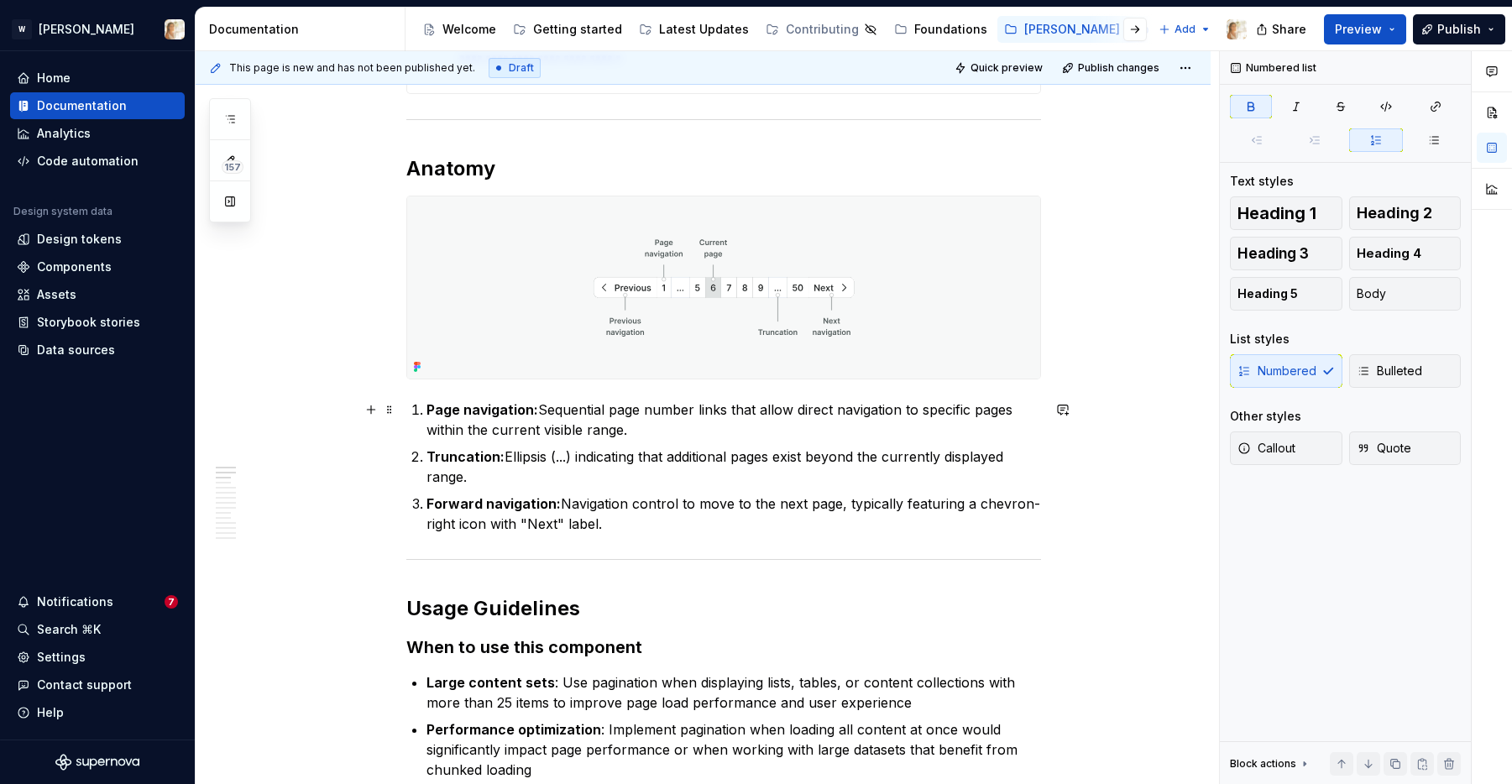
click at [634, 429] on p "Page navigation: Sequential page number links that allow direct navigation to s…" at bounding box center [733, 419] width 614 height 40
click at [429, 410] on li "Page navigation: Sequential page number links that allow direct navigation to s…" at bounding box center [733, 419] width 614 height 40
drag, startPoint x: 429, startPoint y: 410, endPoint x: 636, endPoint y: 438, distance: 208.9
click at [636, 438] on li "Page navigation: Sequential page number links that allow direct navigation to s…" at bounding box center [733, 419] width 614 height 40
copy p "Page navigation: Sequential page number links that allow direct navigation to s…"
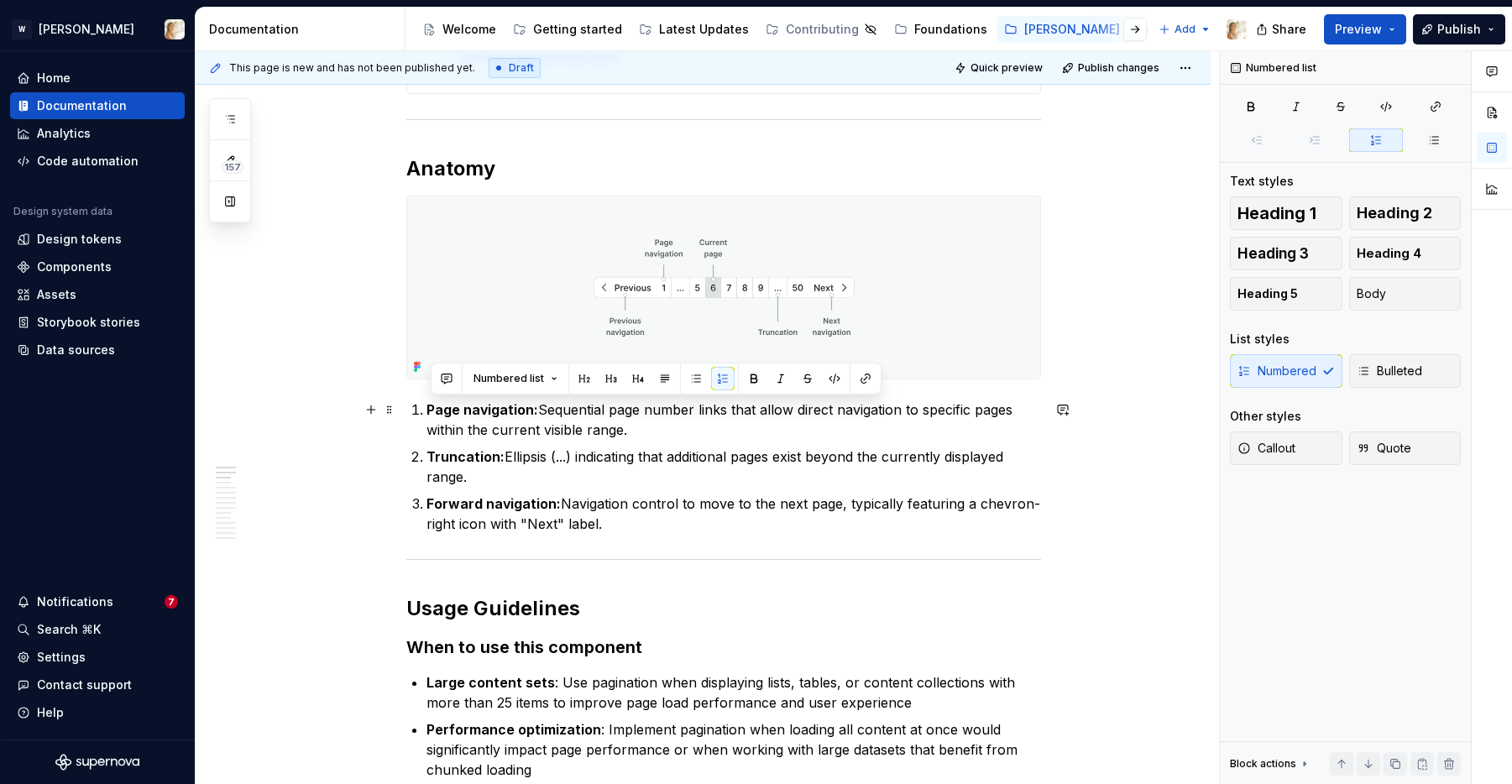
click at [431, 410] on strong "Page navigation:" at bounding box center [482, 409] width 112 height 17
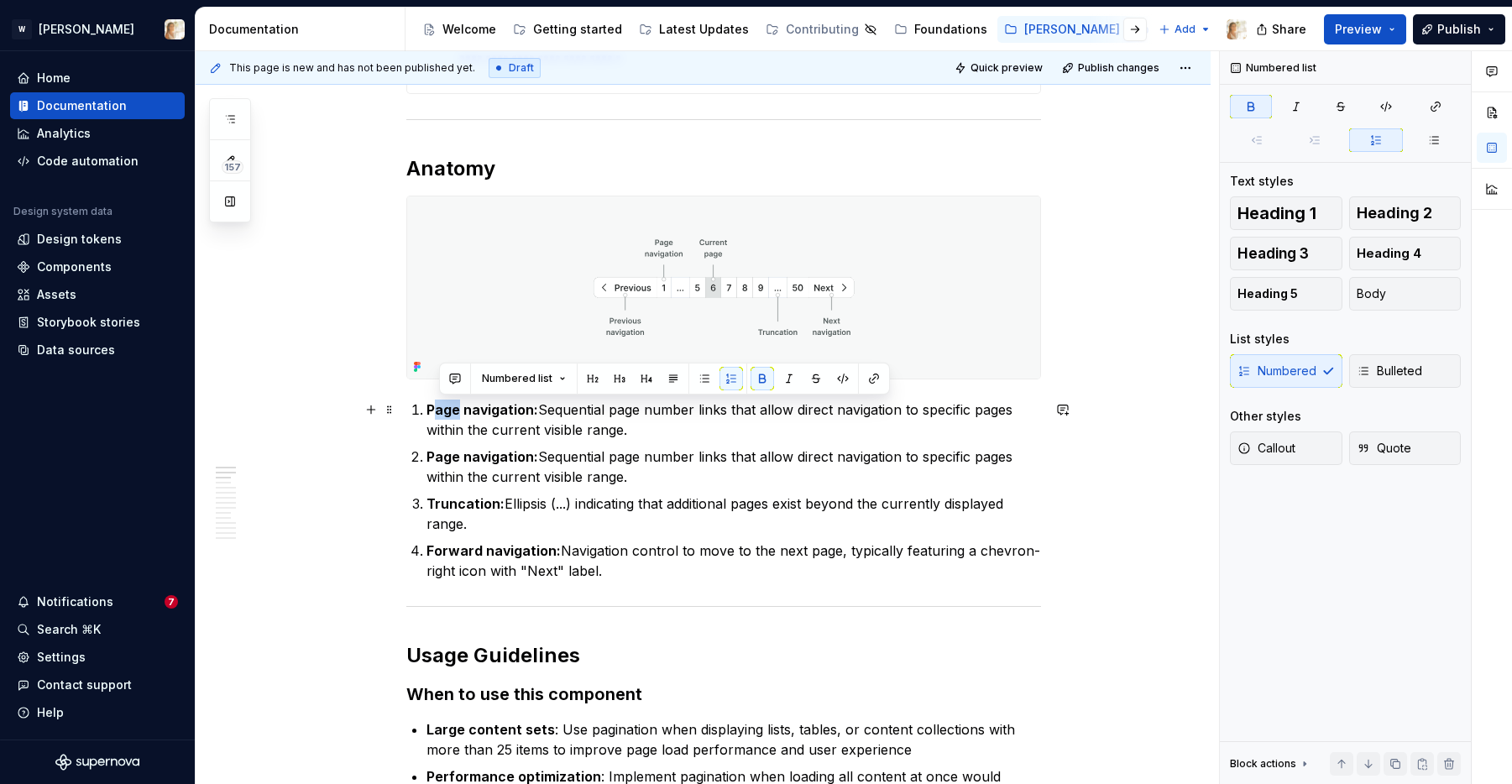
drag, startPoint x: 461, startPoint y: 409, endPoint x: 438, endPoint y: 408, distance: 23.0
click at [438, 408] on strong "Page navigation:" at bounding box center [482, 409] width 112 height 17
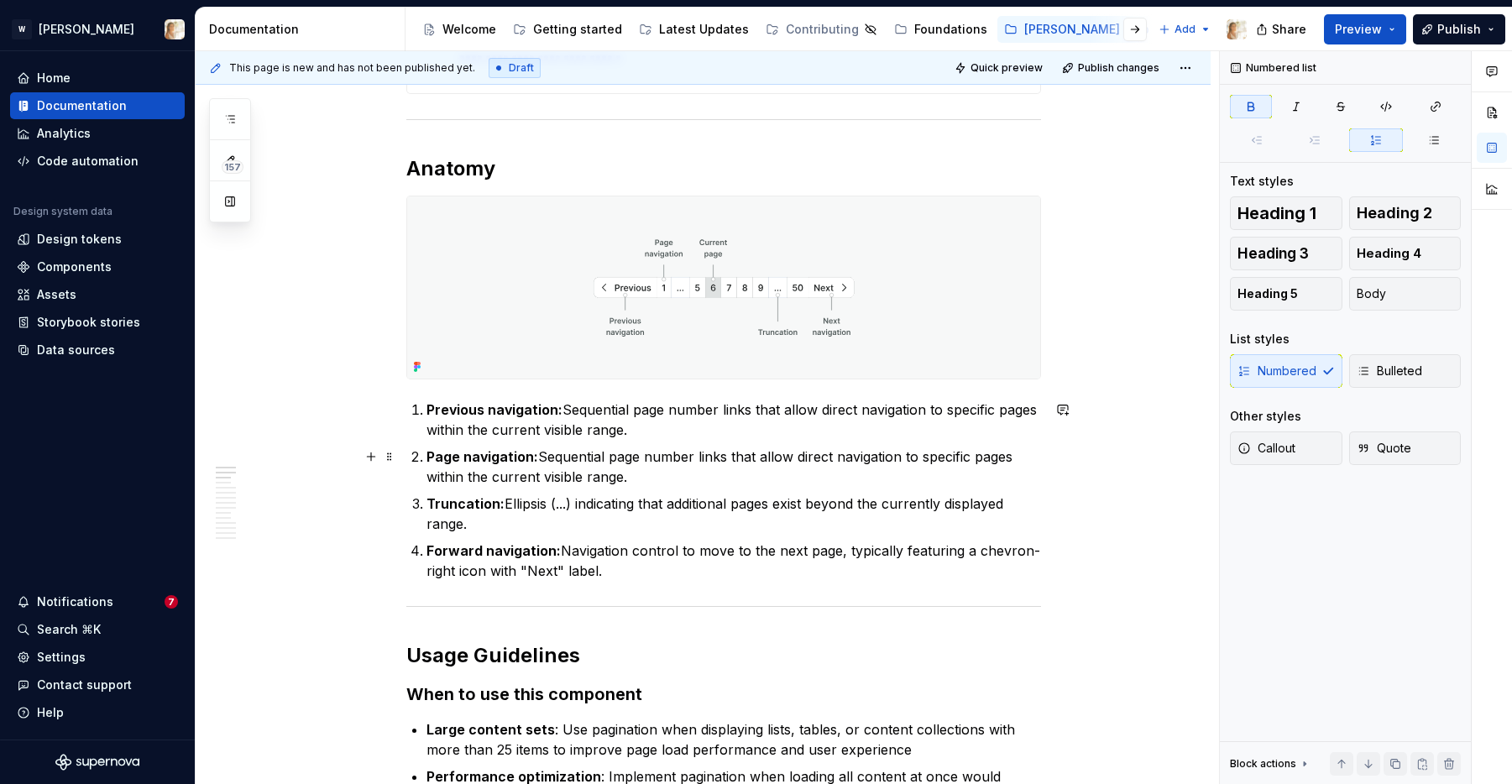
click at [635, 478] on p "Page navigation: Sequential page number links that allow direct navigation to s…" at bounding box center [733, 466] width 614 height 40
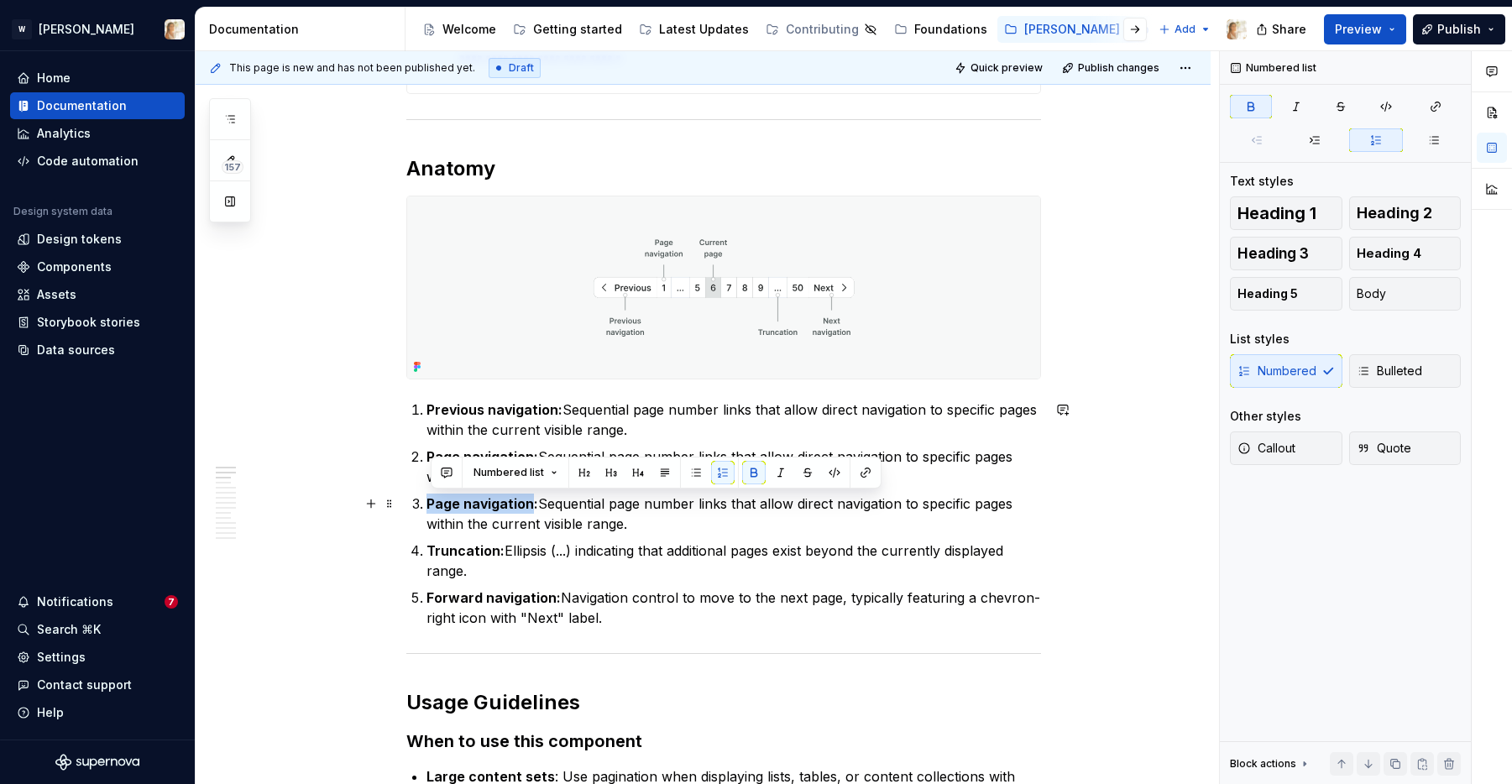
drag, startPoint x: 533, startPoint y: 508, endPoint x: 429, endPoint y: 504, distance: 104.1
click at [429, 504] on strong "Page navigation:" at bounding box center [482, 504] width 112 height 17
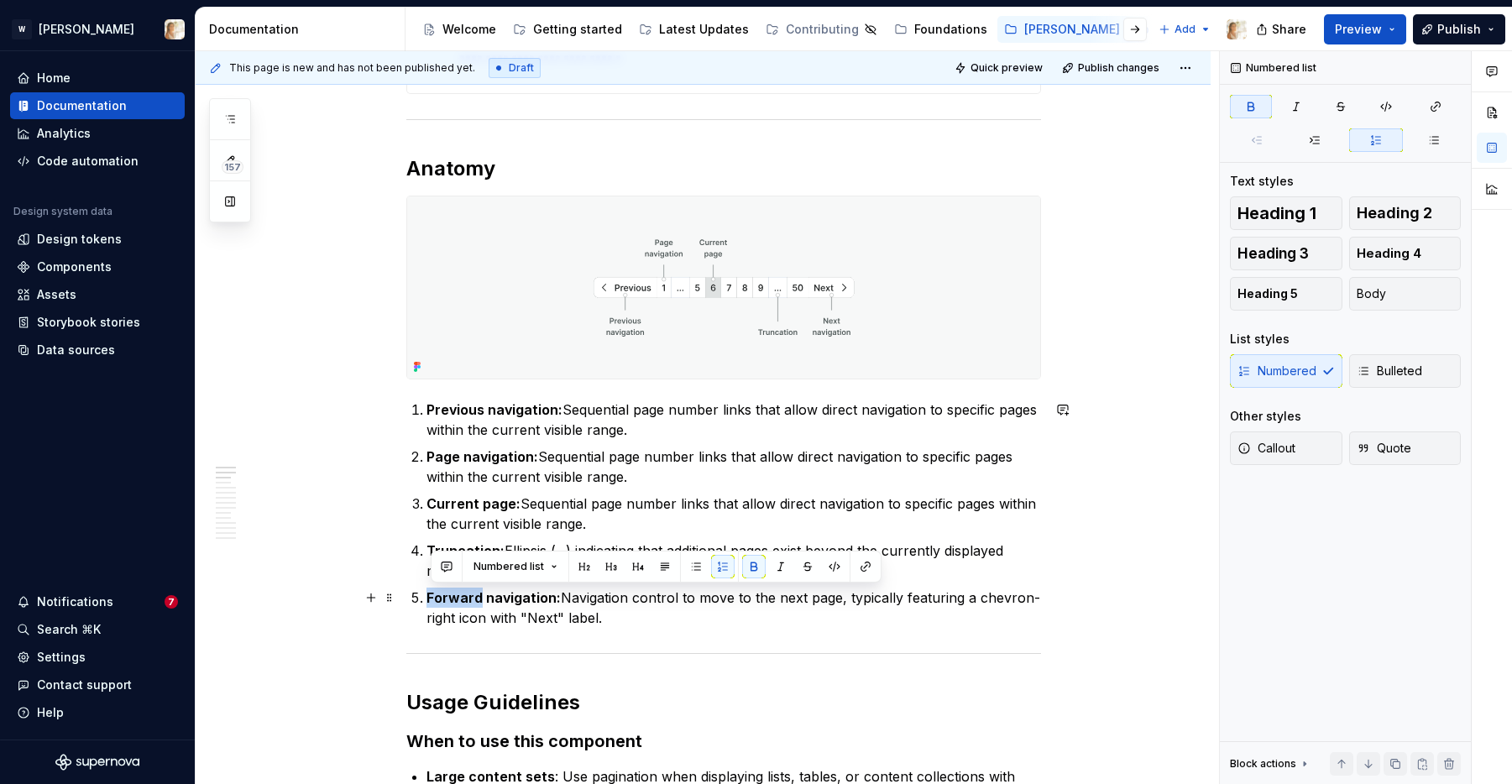
drag, startPoint x: 483, startPoint y: 598, endPoint x: 430, endPoint y: 598, distance: 53.0
click at [430, 598] on strong "Forward navigation:" at bounding box center [494, 597] width 134 height 17
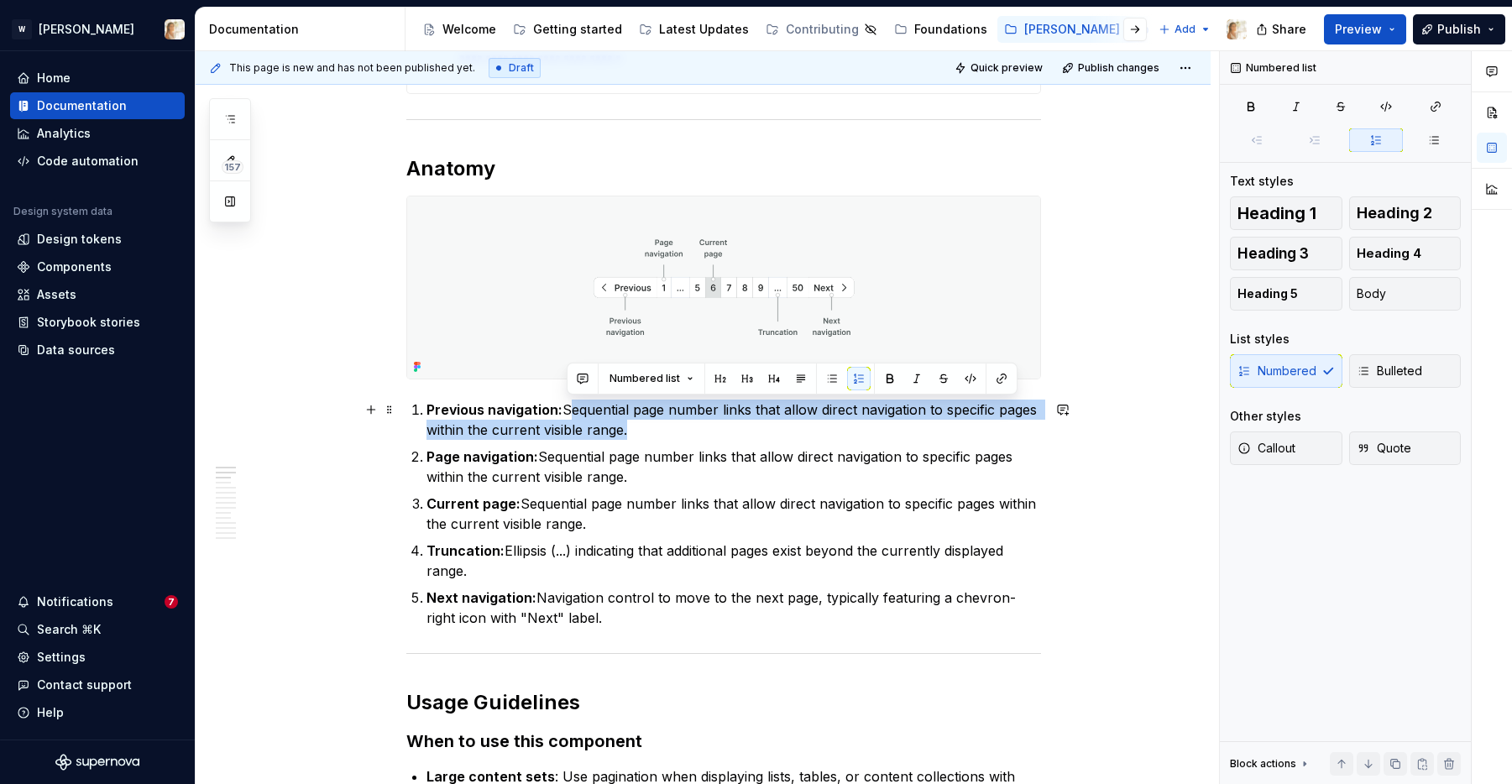
drag, startPoint x: 567, startPoint y: 407, endPoint x: 668, endPoint y: 436, distance: 105.1
click at [668, 436] on p "Previous navigation: Sequential page number links that allow direct navigation …" at bounding box center [733, 419] width 614 height 40
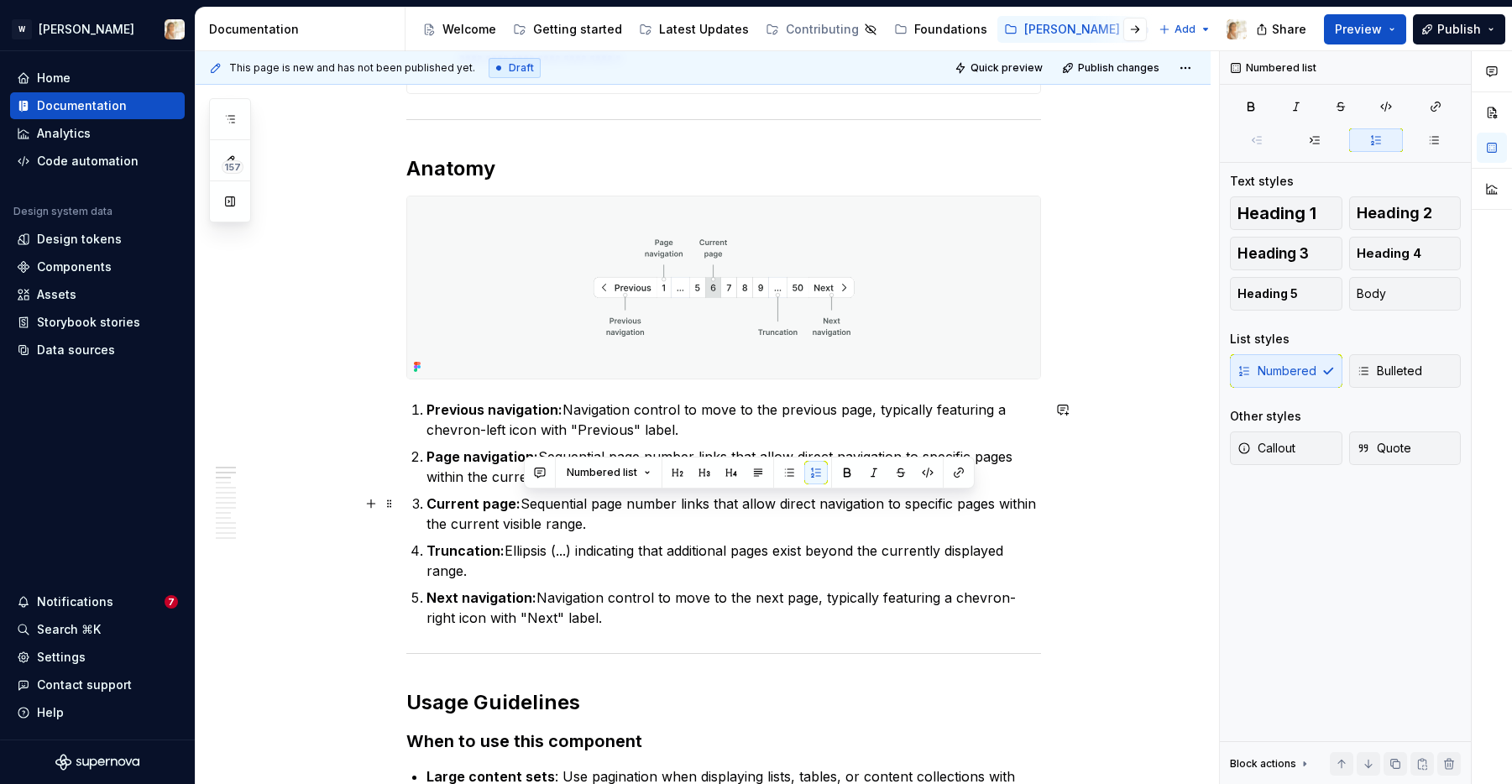
drag, startPoint x: 526, startPoint y: 502, endPoint x: 587, endPoint y: 524, distance: 64.8
click at [587, 524] on p "Current page: Sequential page number links that allow direct navigation to spec…" at bounding box center [733, 514] width 614 height 40
drag, startPoint x: 566, startPoint y: 526, endPoint x: 911, endPoint y: 510, distance: 345.4
click at [911, 510] on p "Current page: Highlighted page indicator showing the currently active page, typ…" at bounding box center [733, 514] width 614 height 40
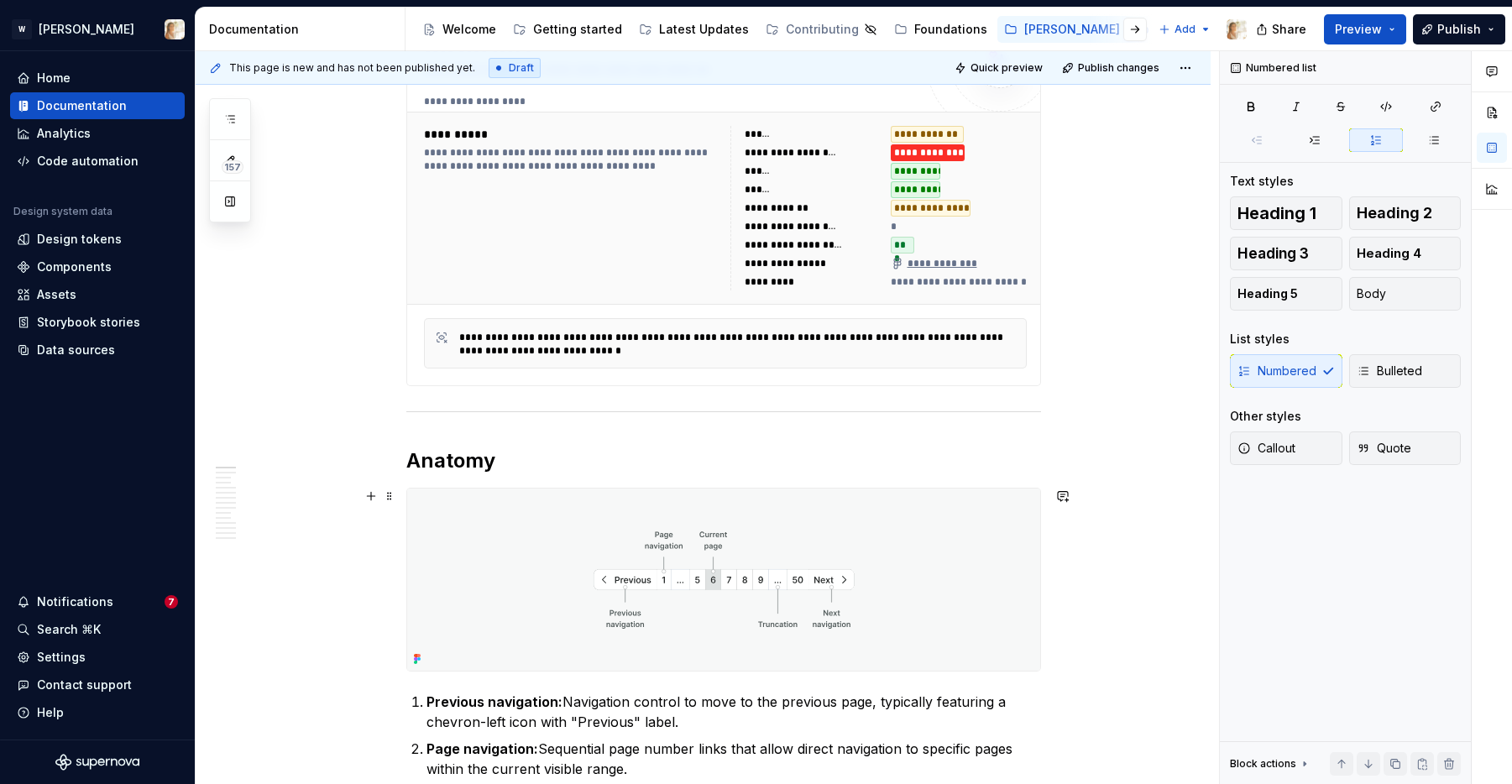
scroll to position [398, 0]
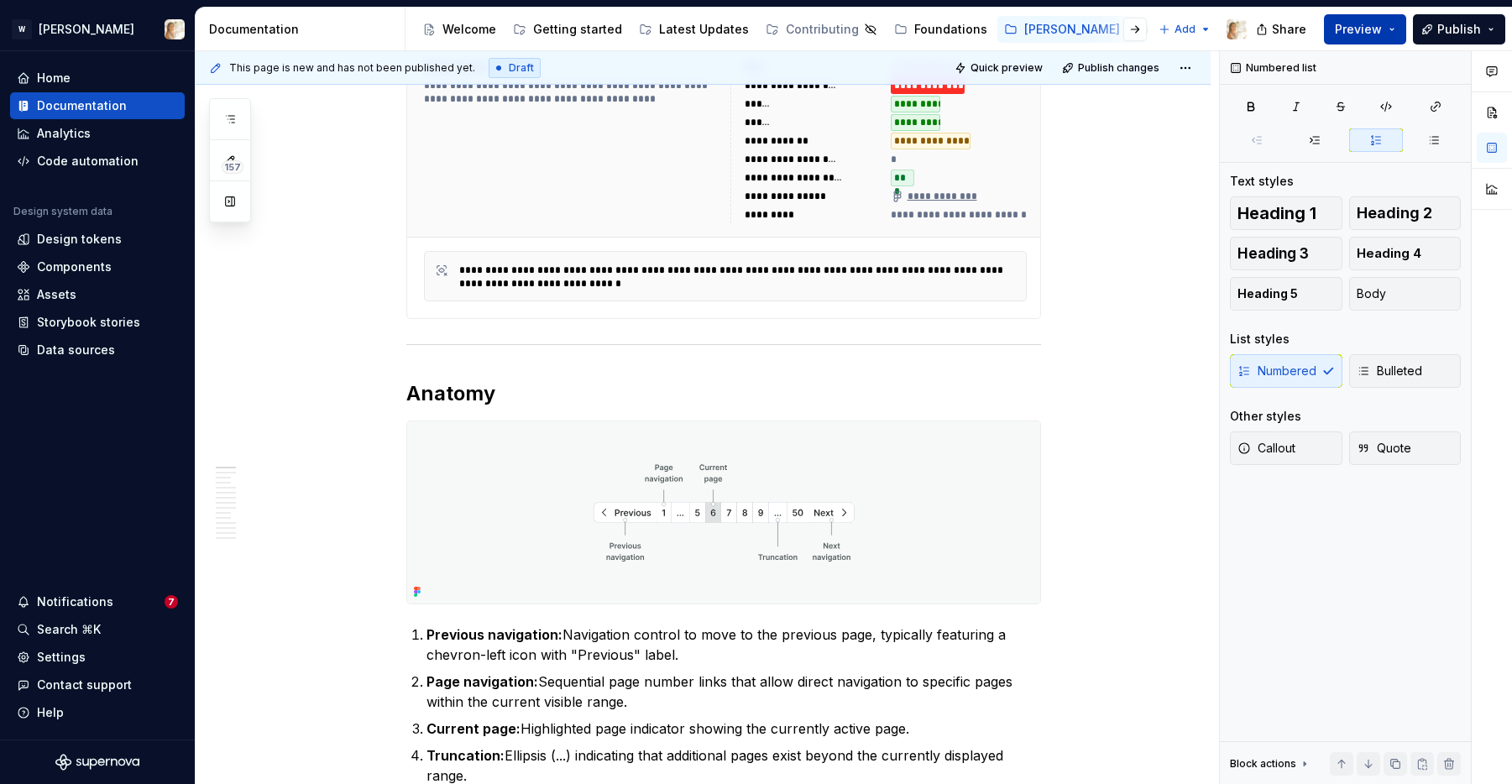
click at [1269, 37] on span "Preview" at bounding box center [1359, 29] width 47 height 17
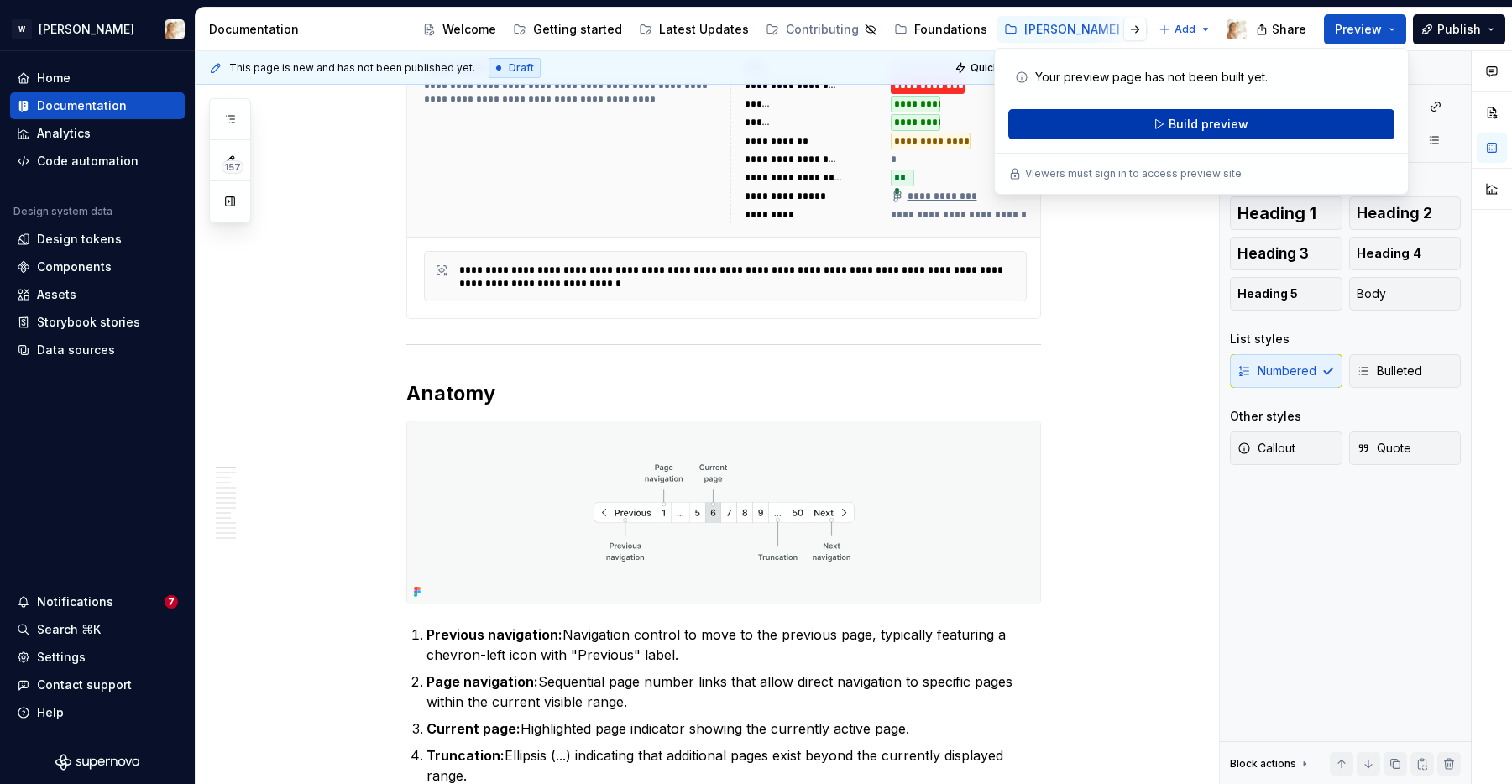
click at [1227, 119] on span "Build preview" at bounding box center [1209, 124] width 80 height 17
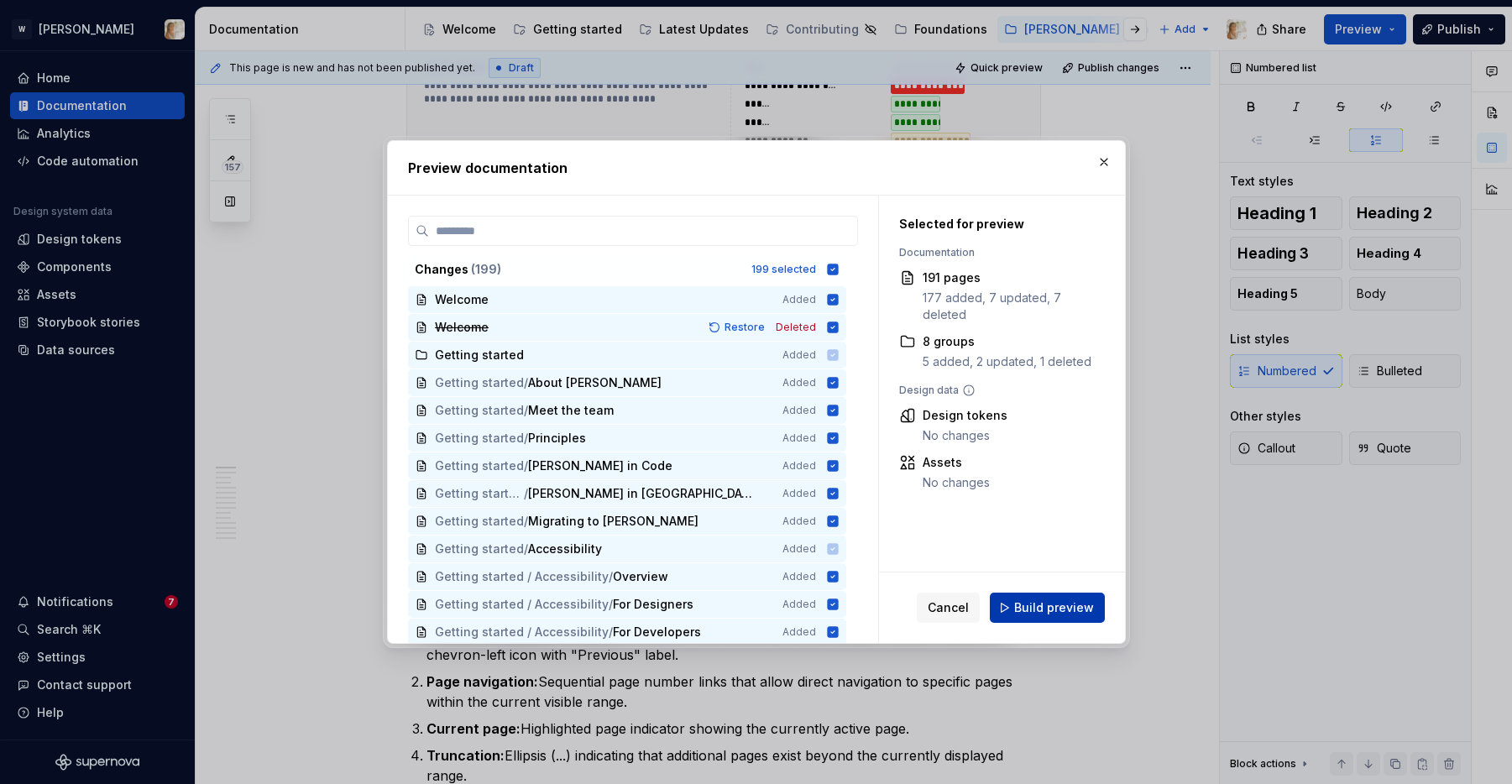
click at [1026, 600] on span "Build preview" at bounding box center [1055, 608] width 80 height 17
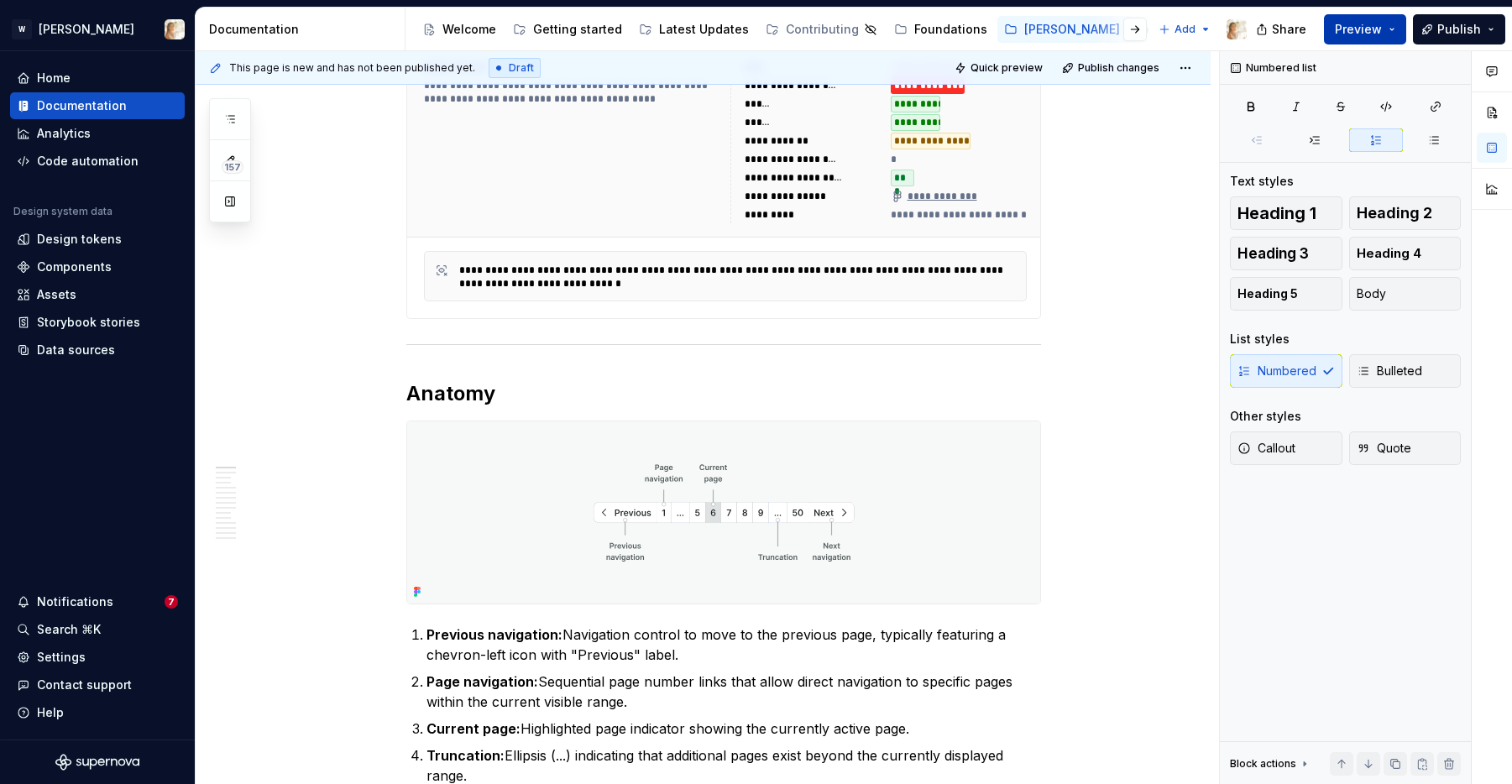
click at [1269, 32] on button "Preview" at bounding box center [1365, 29] width 83 height 30
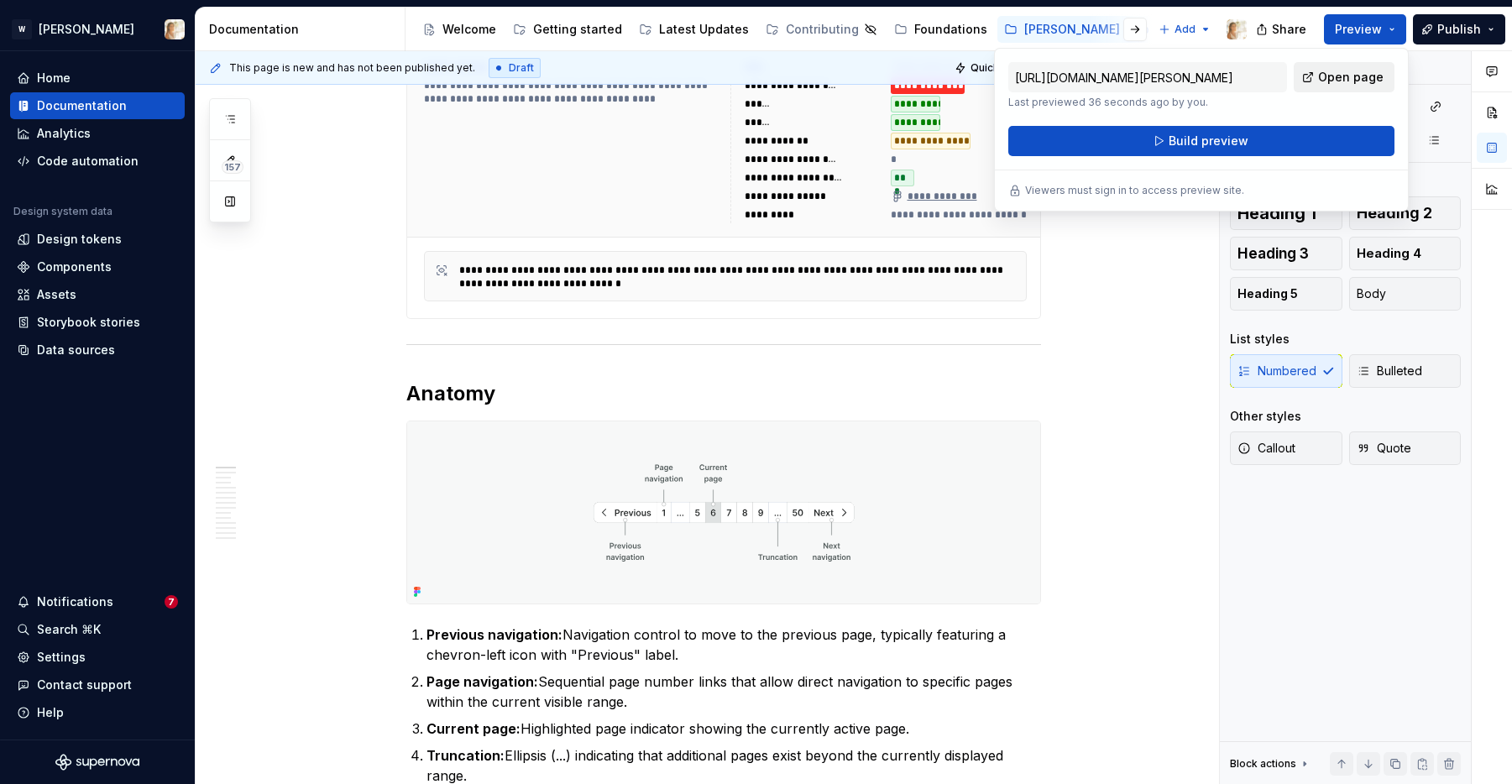
click at [1269, 67] on link "Open page" at bounding box center [1344, 76] width 101 height 30
type textarea "*"
